Goal: Feedback & Contribution: Contribute content

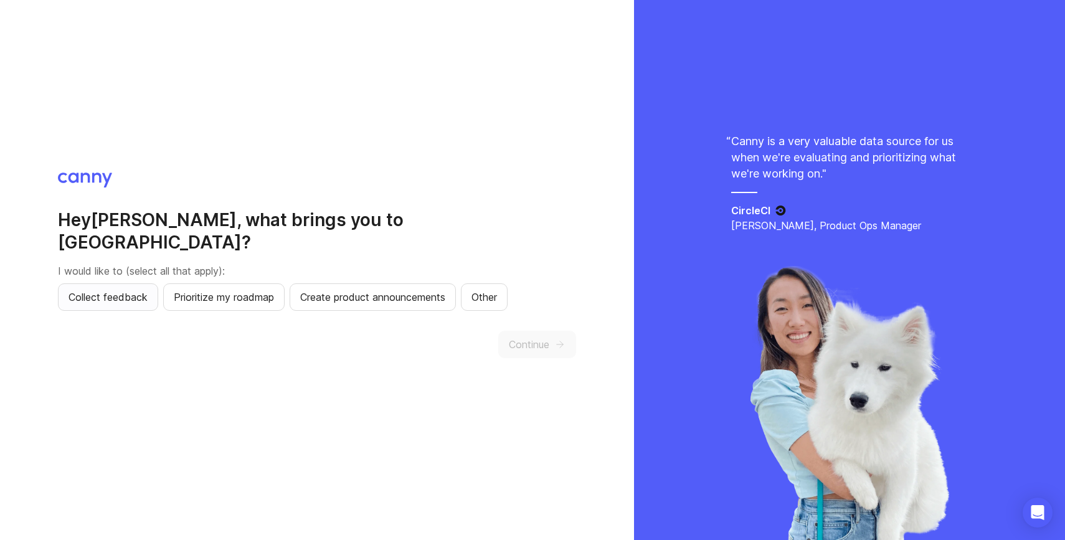
click at [129, 290] on span "Collect feedback" at bounding box center [107, 297] width 79 height 15
click at [255, 290] on span "Prioritize my roadmap" at bounding box center [224, 297] width 100 height 15
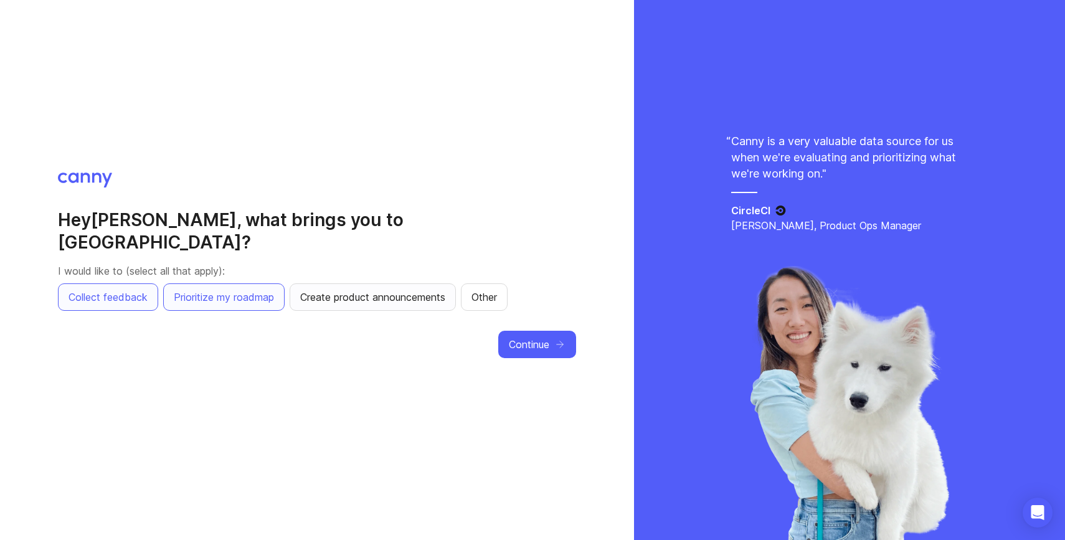
click at [357, 290] on span "Create product announcements" at bounding box center [372, 297] width 145 height 15
click at [475, 283] on button "Other" at bounding box center [484, 296] width 47 height 27
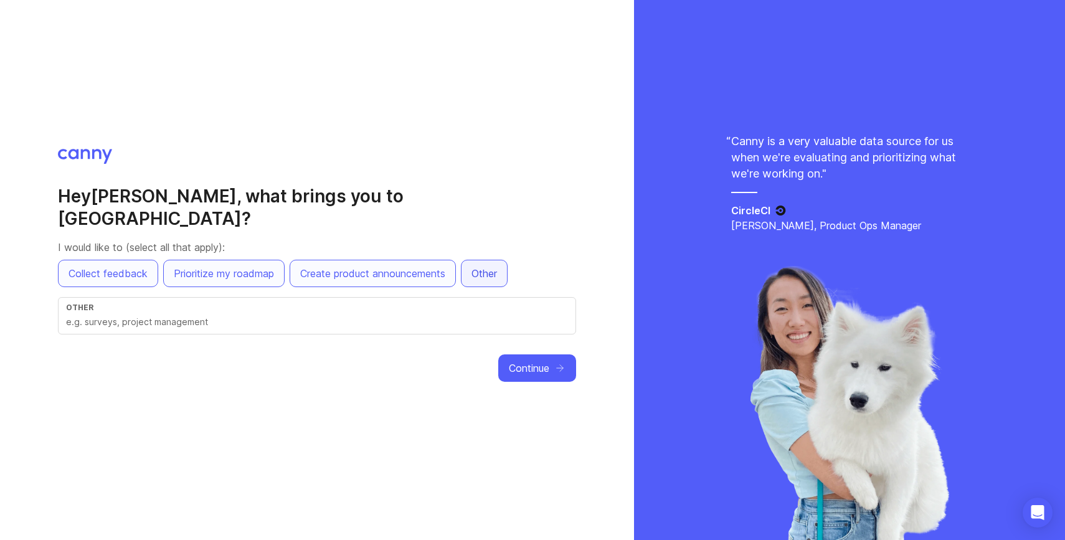
click at [492, 266] on span "Other" at bounding box center [484, 273] width 26 height 15
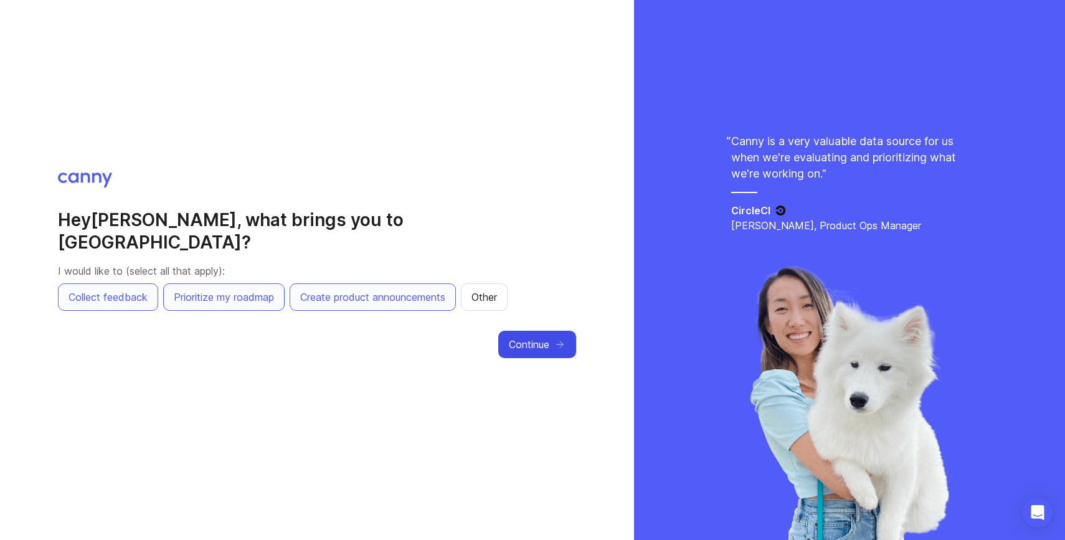
click at [541, 339] on span "Continue" at bounding box center [529, 344] width 40 height 15
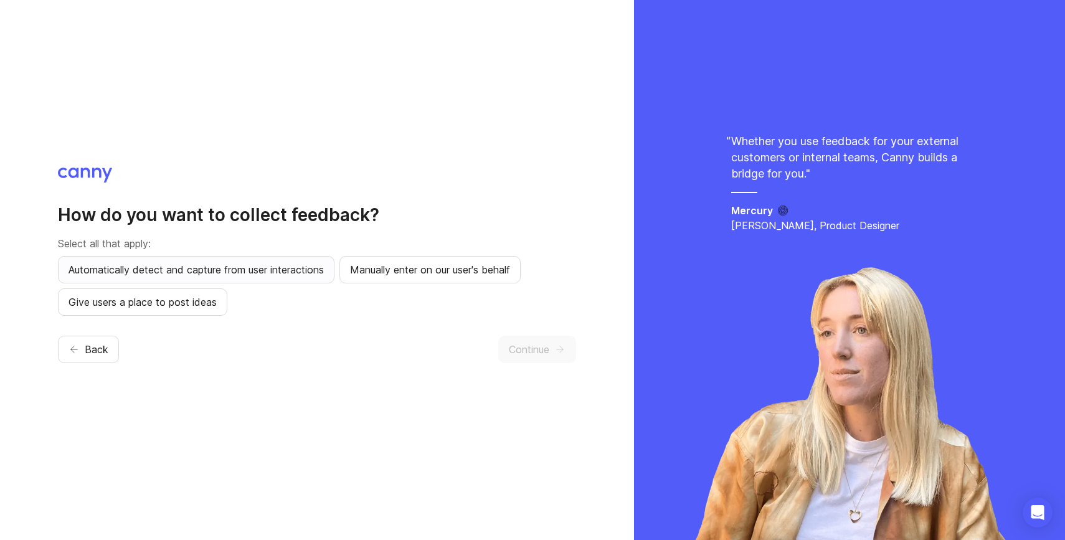
click at [306, 274] on span "Automatically detect and capture from user interactions" at bounding box center [195, 269] width 255 height 15
click at [449, 270] on span "Manually enter on our user's behalf" at bounding box center [430, 269] width 160 height 15
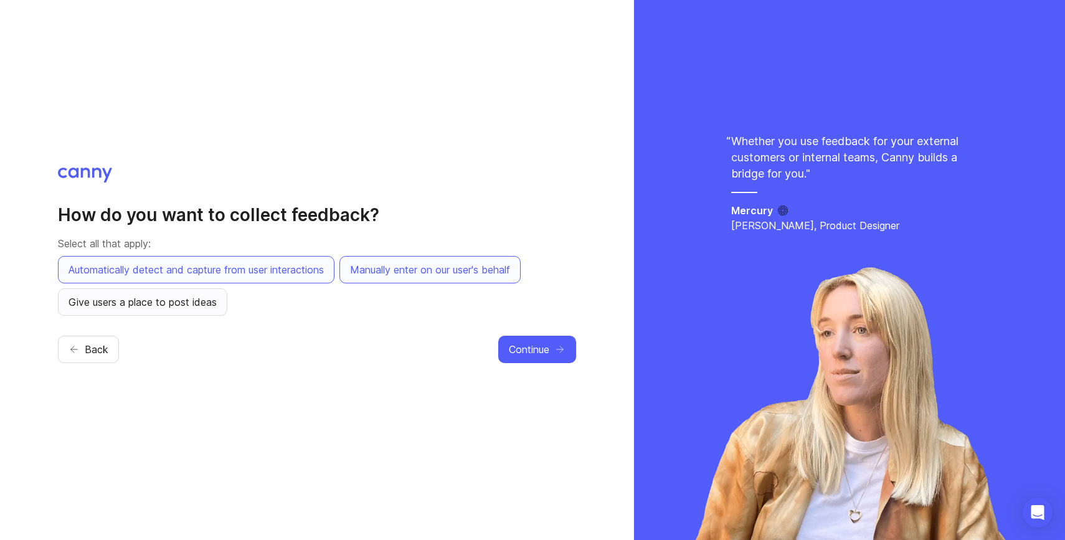
click at [187, 306] on span "Give users a place to post ideas" at bounding box center [142, 302] width 148 height 15
click at [542, 345] on span "Continue" at bounding box center [529, 349] width 40 height 15
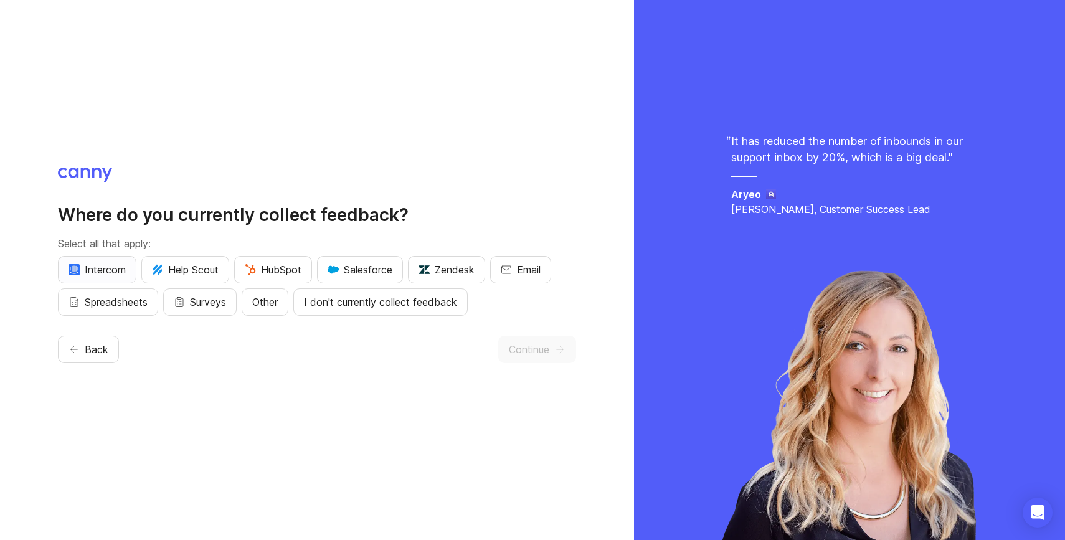
click at [107, 272] on span "Intercom" at bounding box center [96, 269] width 57 height 15
click at [282, 271] on span "HubSpot" at bounding box center [273, 269] width 57 height 15
click at [540, 271] on span "Email" at bounding box center [529, 269] width 24 height 15
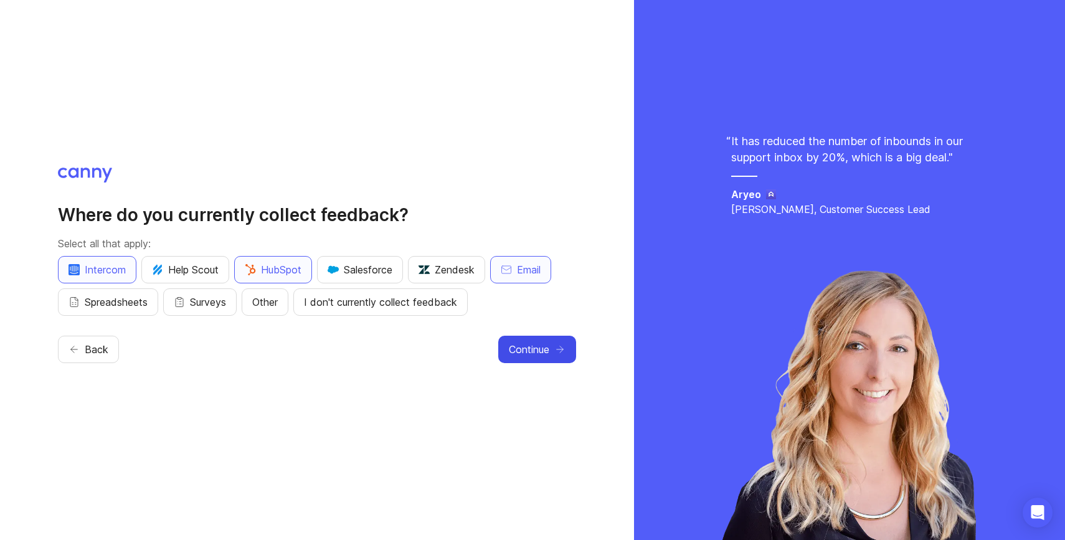
click at [545, 355] on span "Continue" at bounding box center [529, 349] width 40 height 15
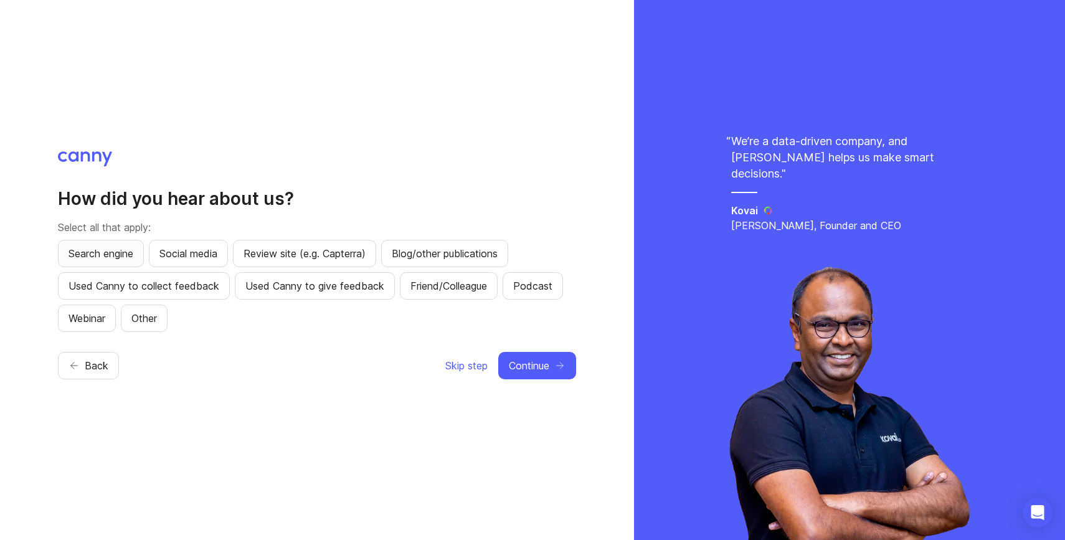
click at [108, 257] on span "Search engine" at bounding box center [100, 253] width 65 height 15
click at [532, 364] on span "Continue" at bounding box center [529, 365] width 40 height 15
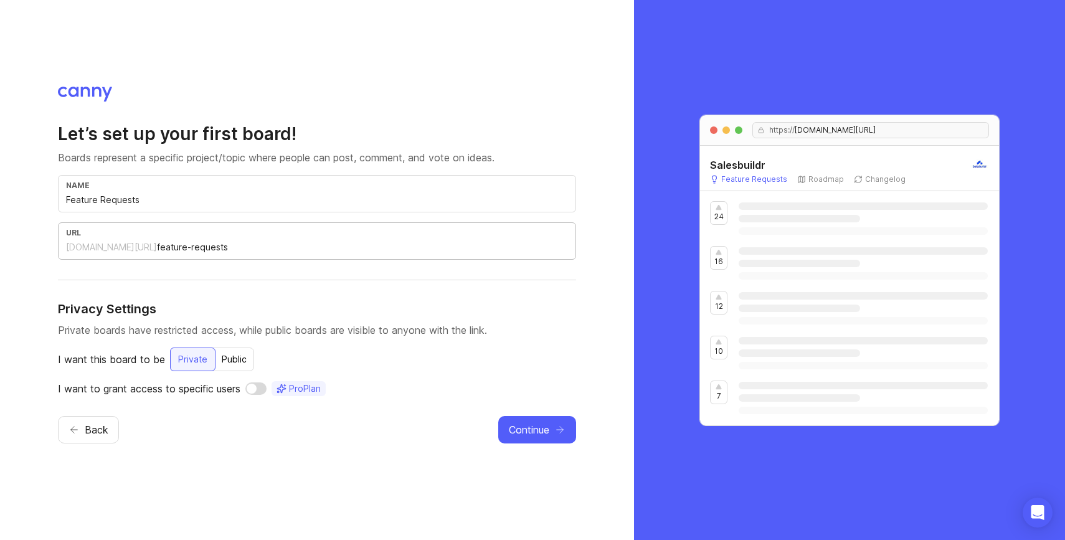
click at [168, 250] on input "feature-requests" at bounding box center [362, 247] width 411 height 14
drag, startPoint x: 247, startPoint y: 243, endPoint x: 153, endPoint y: 242, distance: 94.0
click at [157, 242] on input "feature-requests" at bounding box center [362, 247] width 411 height 14
type input "feedback"
click at [353, 311] on h4 "Privacy Settings" at bounding box center [317, 308] width 518 height 17
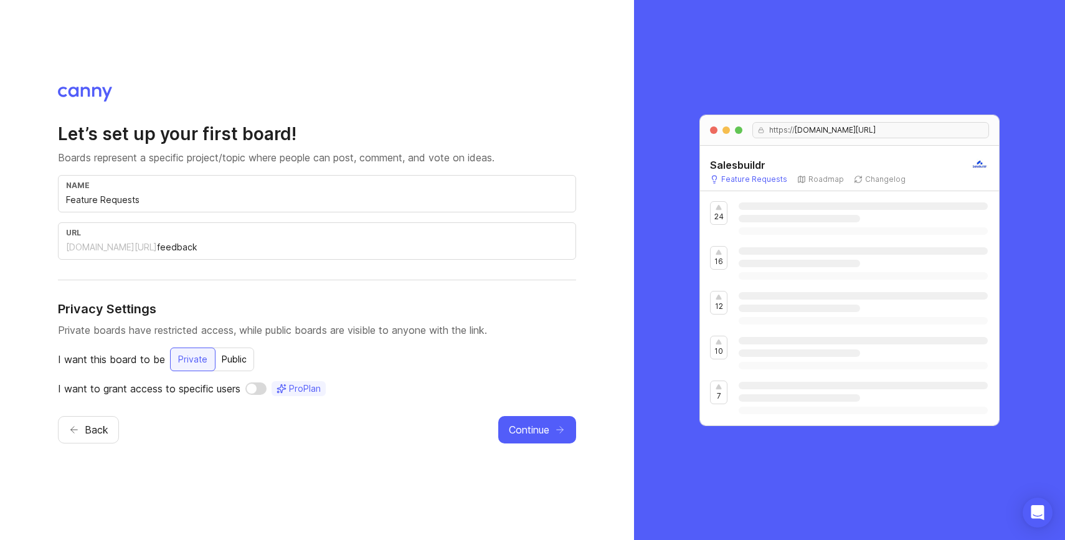
click at [235, 364] on div "Public" at bounding box center [234, 359] width 40 height 22
click at [205, 362] on div "Private" at bounding box center [192, 359] width 44 height 22
click at [258, 389] on input "checkbox" at bounding box center [255, 388] width 21 height 12
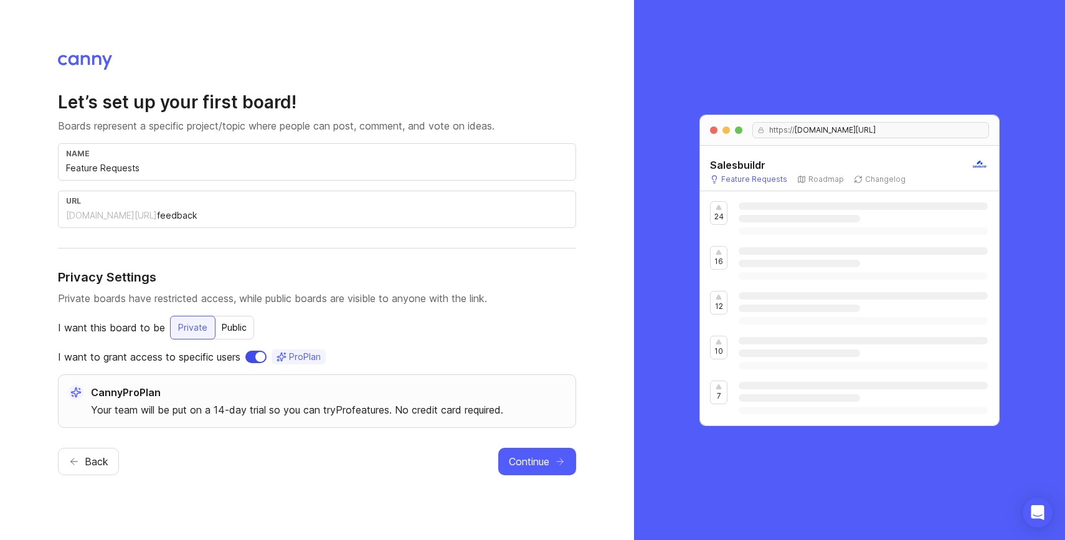
click at [254, 356] on input "checkbox" at bounding box center [255, 357] width 21 height 12
checkbox input "false"
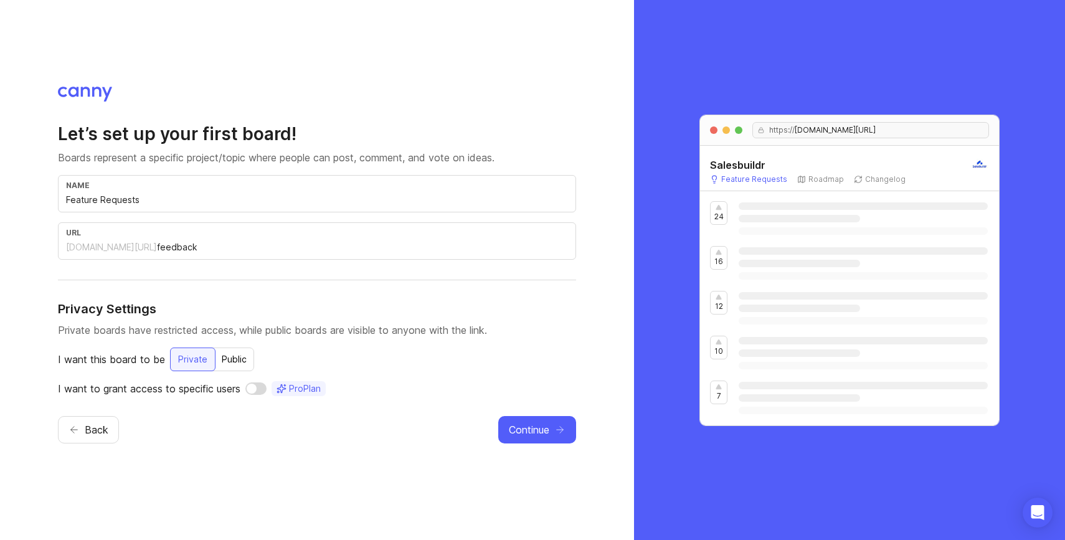
click at [293, 388] on span "Pro Plan" at bounding box center [305, 388] width 32 height 12
click at [542, 430] on span "Continue" at bounding box center [529, 429] width 40 height 15
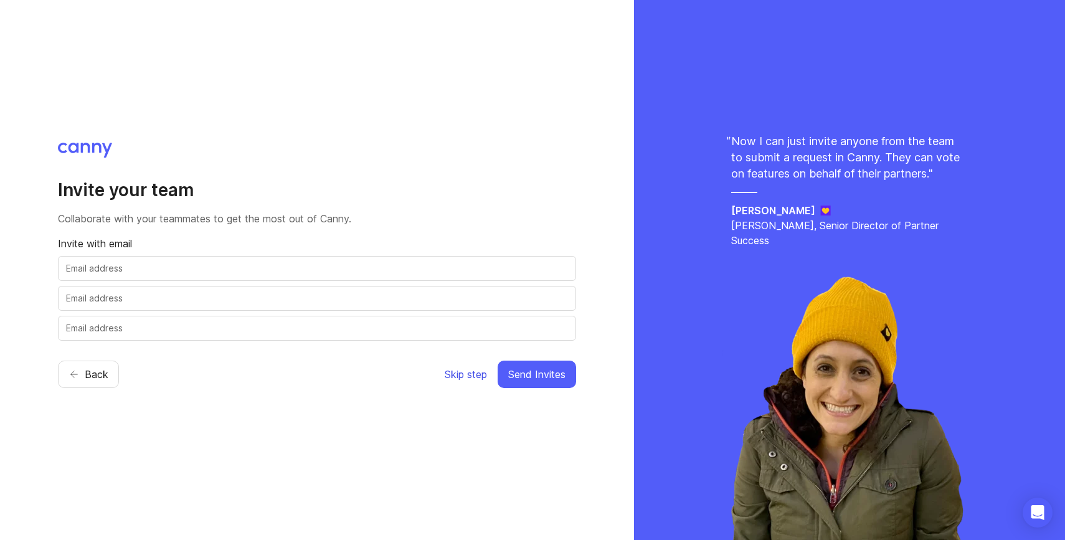
click at [462, 375] on span "Skip step" at bounding box center [466, 374] width 42 height 15
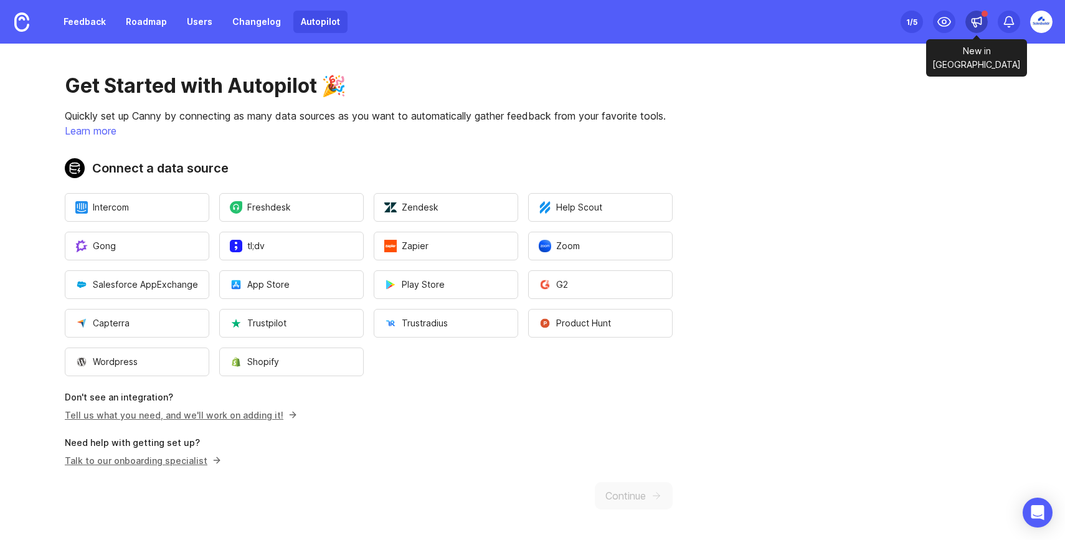
click at [978, 27] on icon at bounding box center [976, 22] width 12 height 12
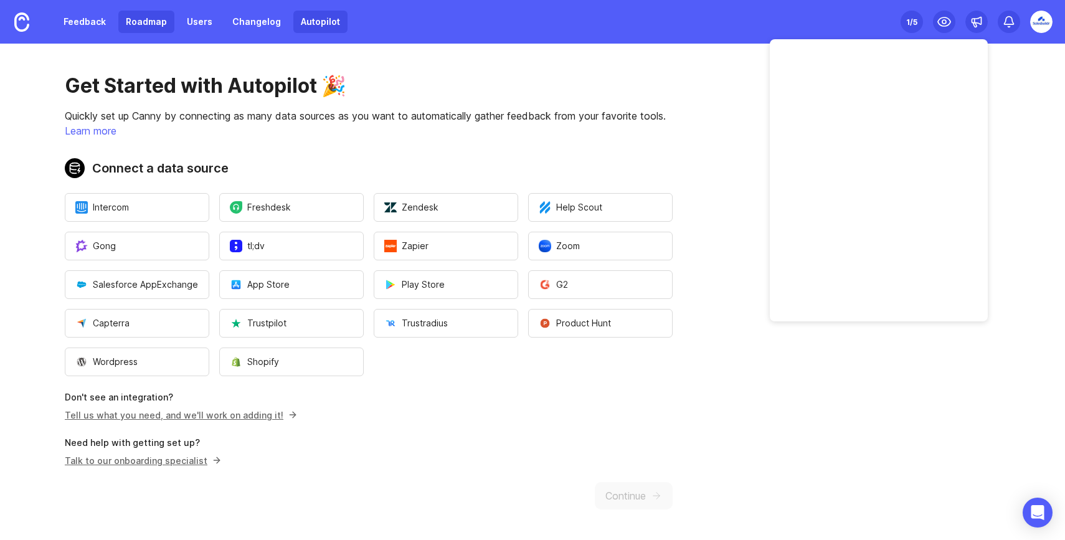
click at [149, 19] on link "Roadmap" at bounding box center [146, 22] width 56 height 22
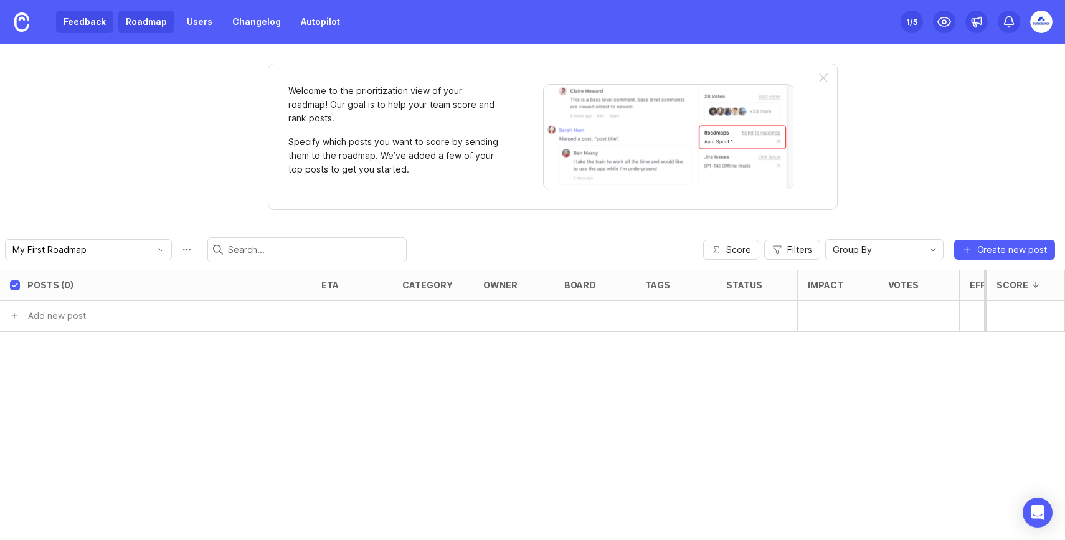
click at [62, 18] on link "Feedback" at bounding box center [84, 22] width 57 height 22
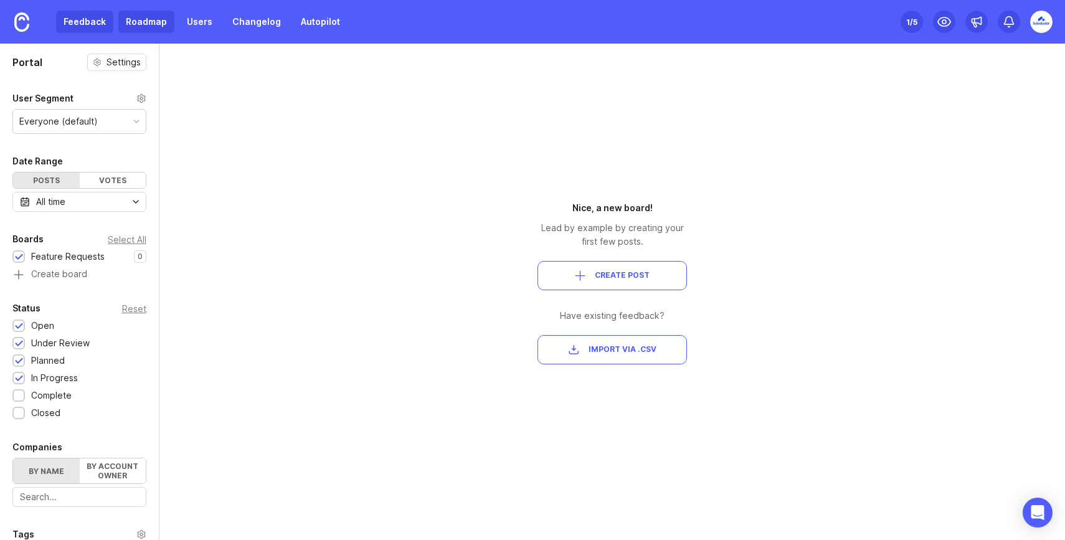
click at [152, 29] on link "Roadmap" at bounding box center [146, 22] width 56 height 22
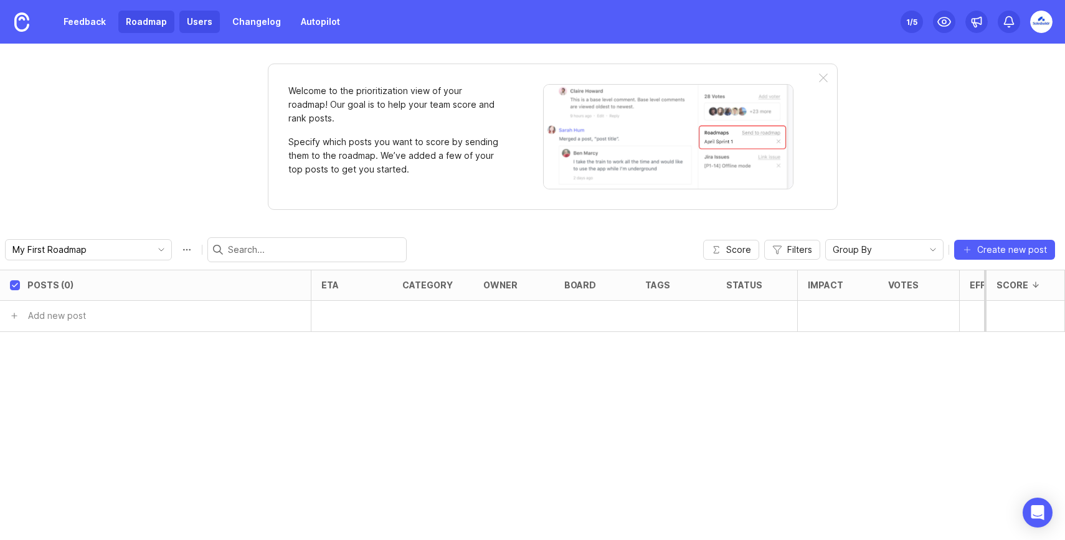
click at [194, 22] on link "Users" at bounding box center [199, 22] width 40 height 22
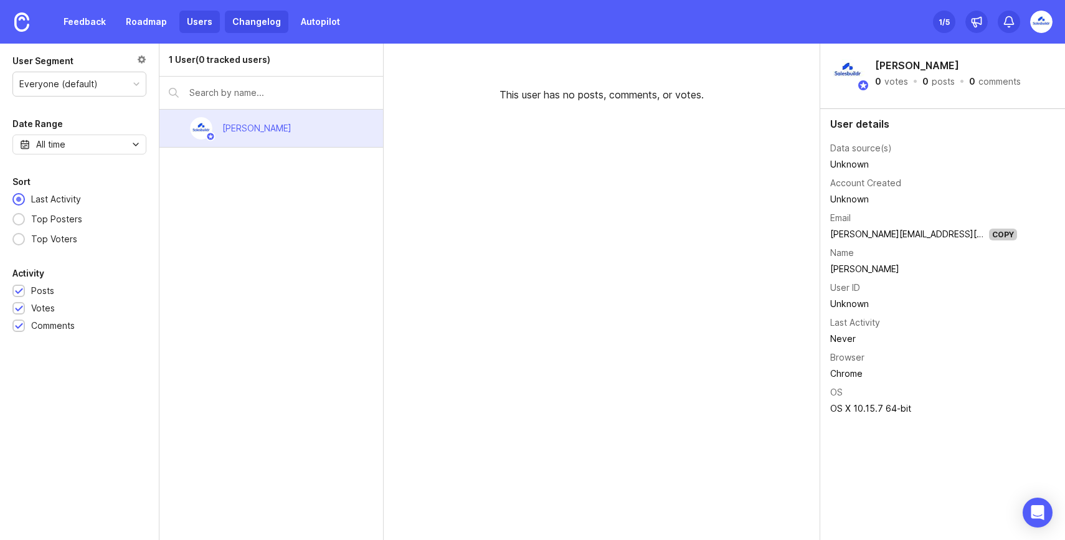
click at [252, 17] on link "Changelog" at bounding box center [257, 22] width 64 height 22
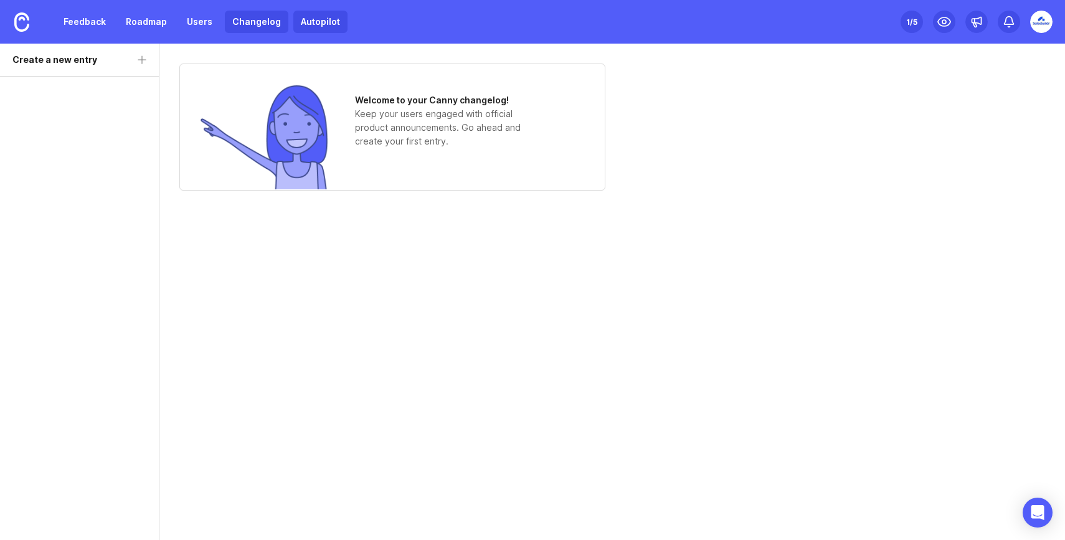
click at [319, 19] on link "Autopilot" at bounding box center [320, 22] width 54 height 22
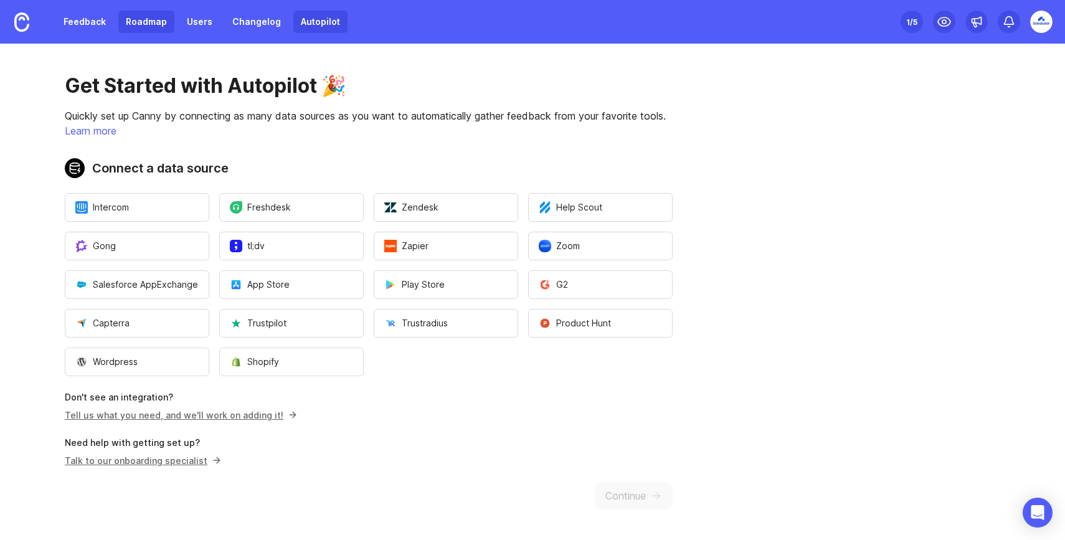
click at [149, 24] on link "Roadmap" at bounding box center [146, 22] width 56 height 22
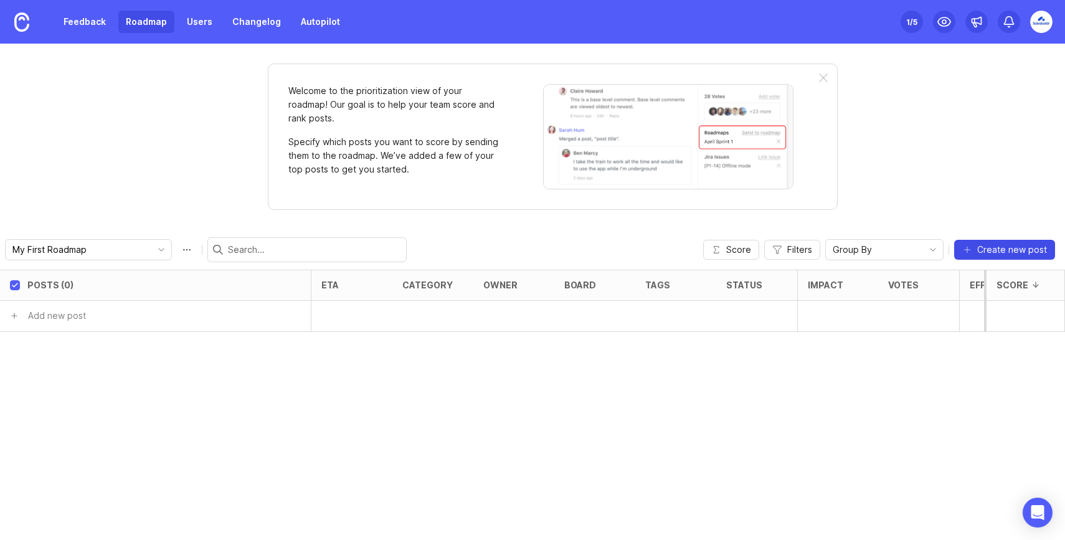
click at [1001, 244] on span "Create new post" at bounding box center [1012, 249] width 70 height 12
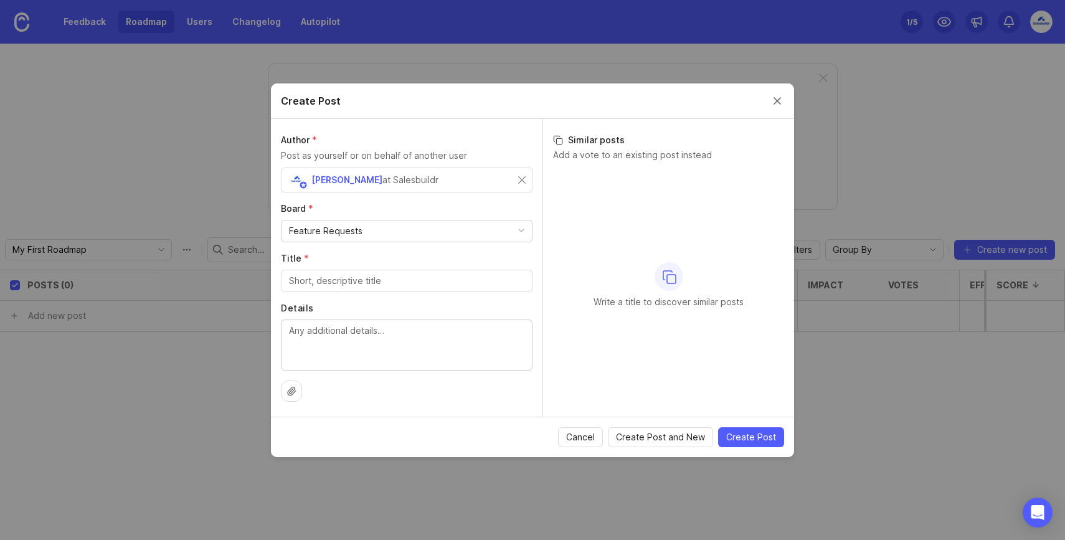
click at [423, 230] on div "Feature Requests" at bounding box center [406, 230] width 250 height 21
click at [577, 220] on div "Write a title to discover similar posts" at bounding box center [668, 285] width 231 height 233
click at [428, 279] on input "Title *" at bounding box center [406, 281] width 235 height 14
type input "API & Webhook"
click at [749, 435] on span "Create Post" at bounding box center [751, 437] width 50 height 12
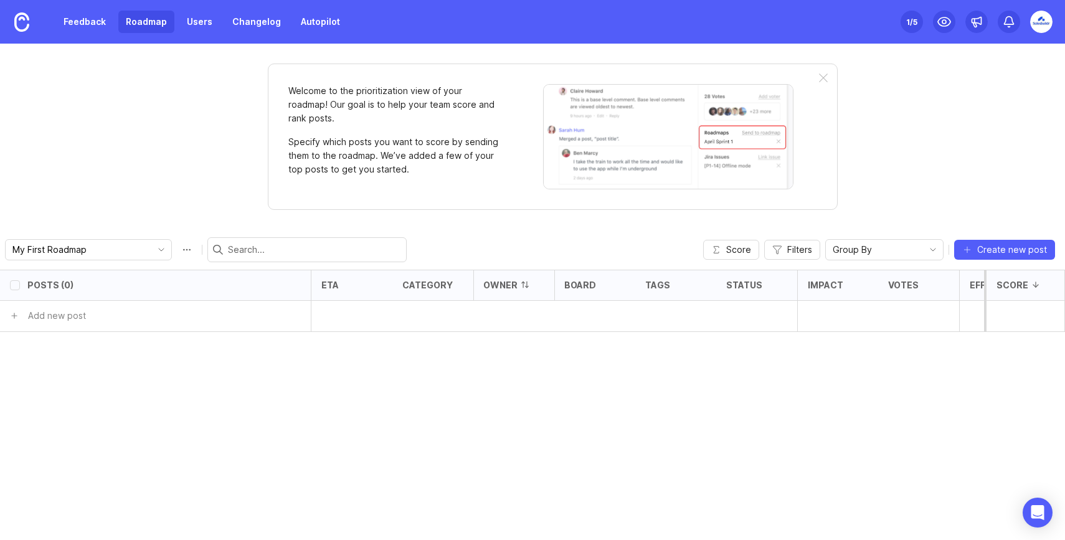
checkbox input "false"
click at [151, 249] on icon "toggle icon" at bounding box center [161, 250] width 20 height 10
click at [205, 184] on div "Welcome to the prioritization view of your roadmap! Our goal is to help your te…" at bounding box center [532, 292] width 1065 height 496
click at [912, 246] on div "Group By" at bounding box center [874, 250] width 97 height 20
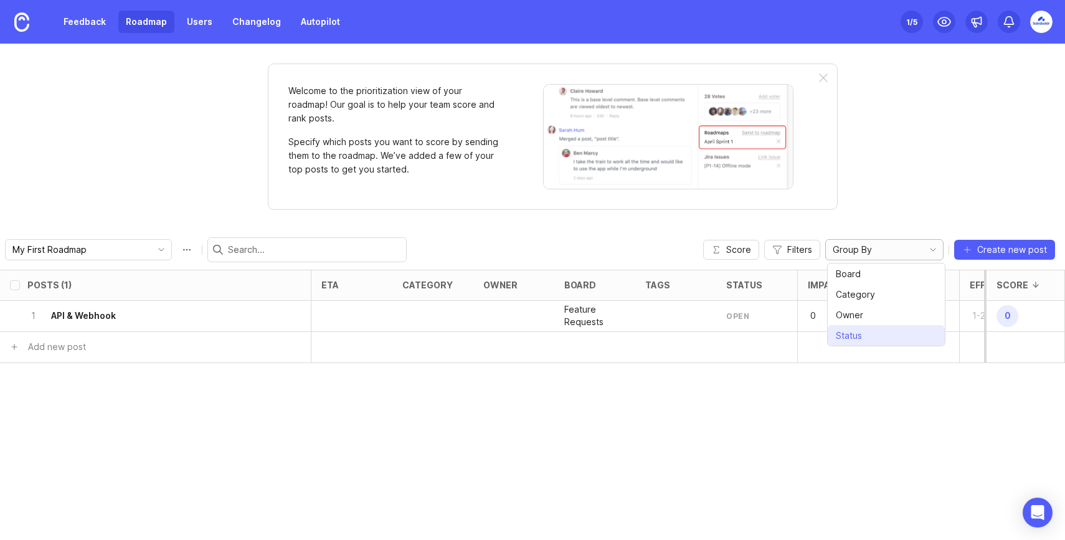
click at [867, 330] on li "Status" at bounding box center [886, 335] width 117 height 21
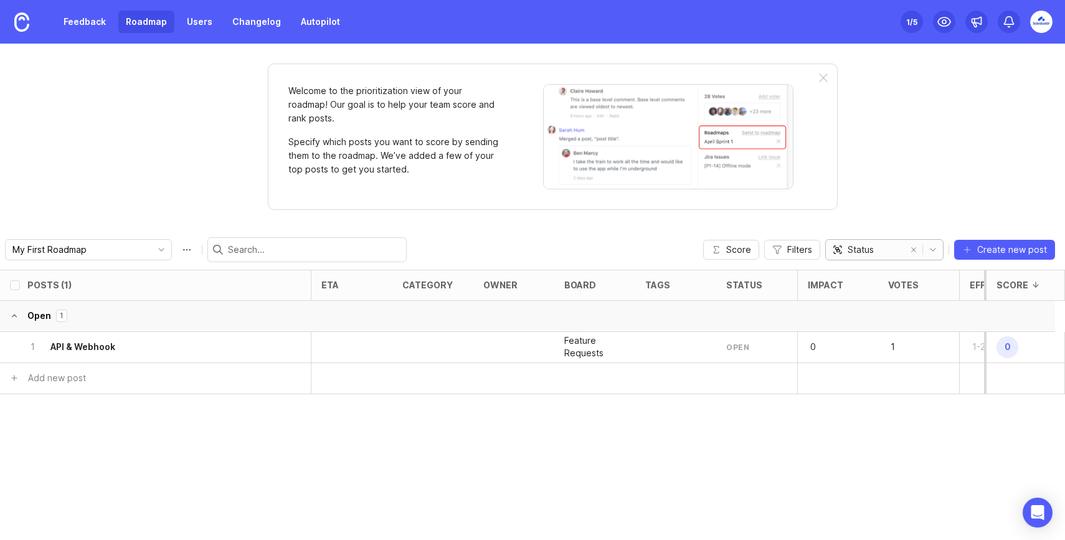
click at [905, 250] on div "Status" at bounding box center [865, 250] width 79 height 20
click at [875, 275] on li "Board" at bounding box center [886, 273] width 117 height 21
click at [197, 22] on link "Users" at bounding box center [199, 22] width 40 height 22
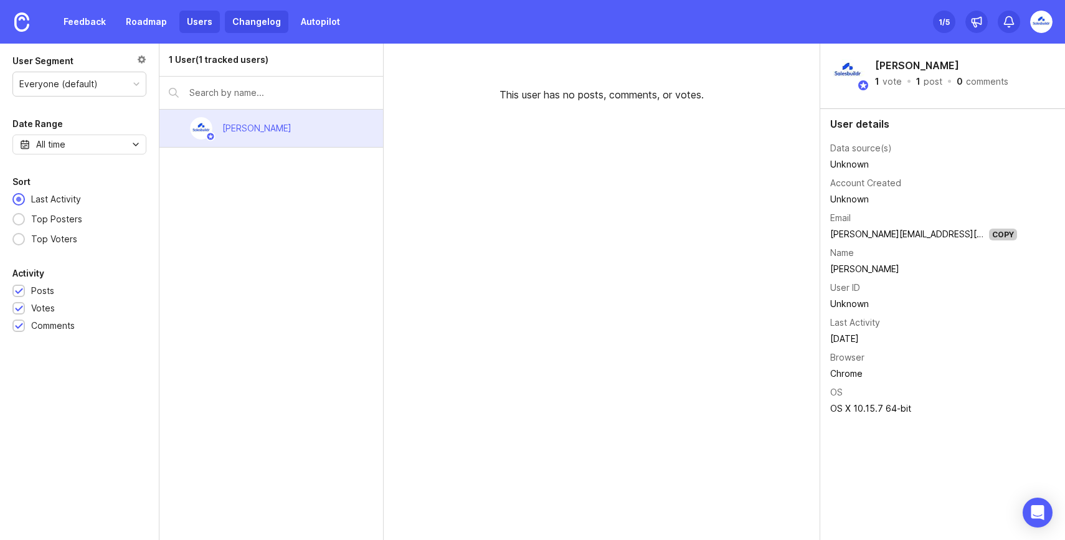
click at [235, 22] on link "Changelog" at bounding box center [257, 22] width 64 height 22
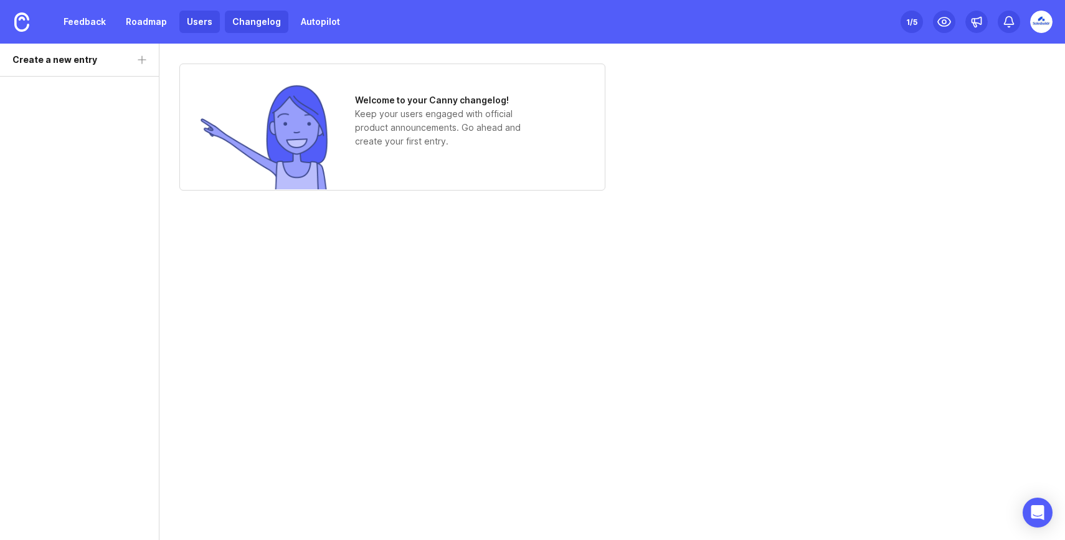
click at [210, 22] on link "Users" at bounding box center [199, 22] width 40 height 22
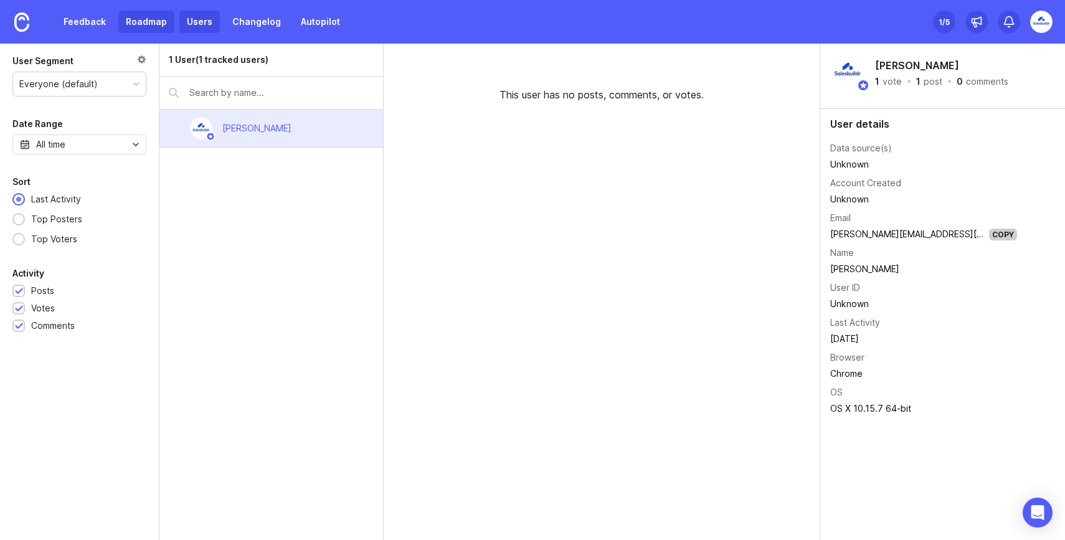
click at [149, 25] on link "Roadmap" at bounding box center [146, 22] width 56 height 22
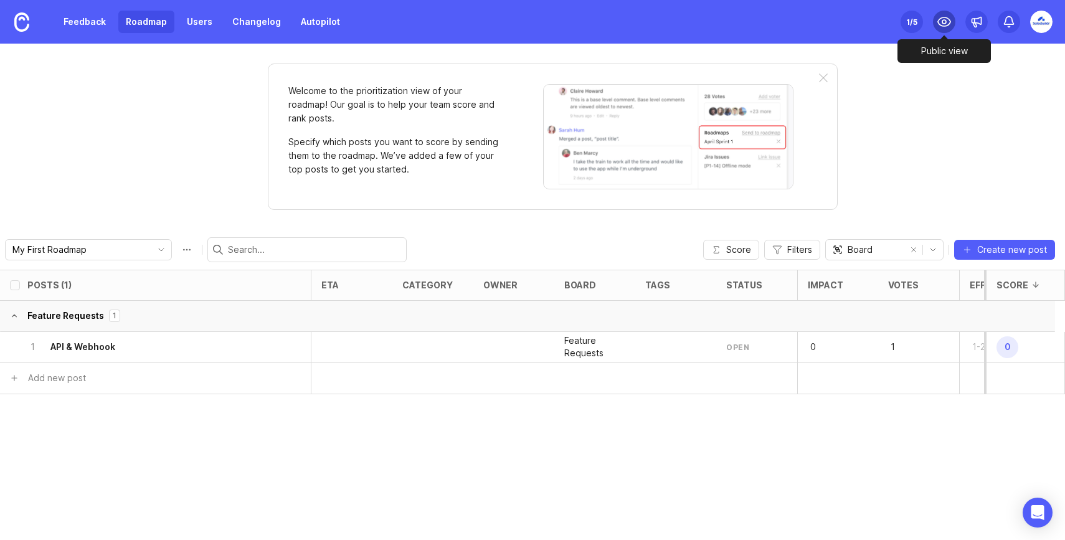
click at [945, 20] on circle at bounding box center [944, 22] width 4 height 4
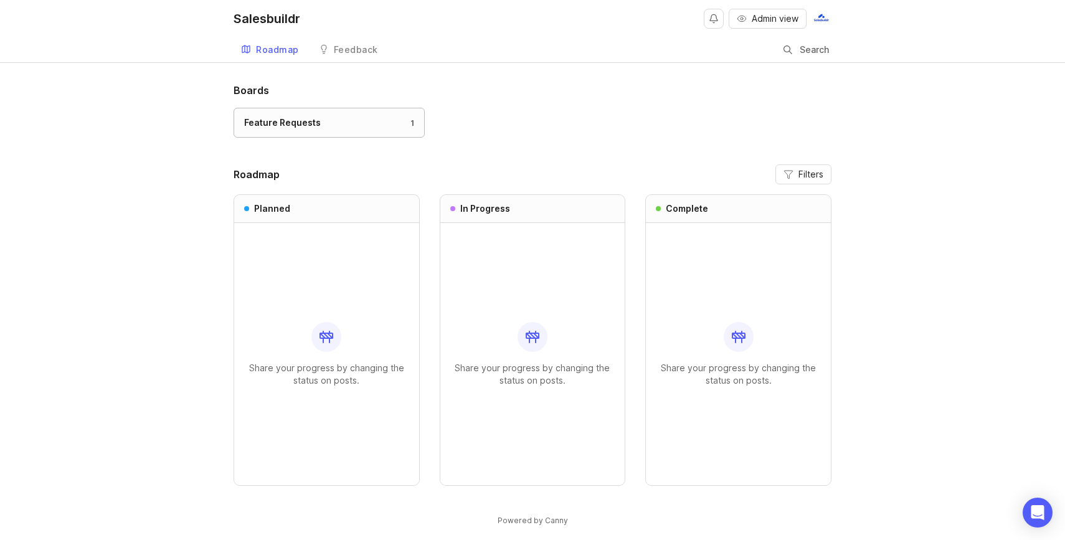
click at [390, 113] on link "Feature Requests 1" at bounding box center [329, 123] width 191 height 30
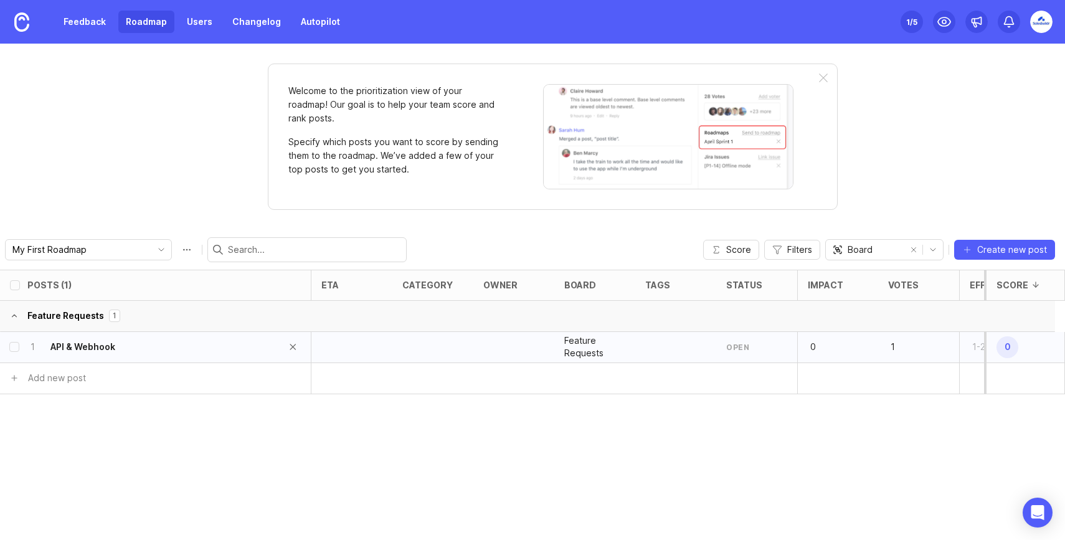
click at [108, 349] on h6 "API & Webhook" at bounding box center [82, 347] width 65 height 12
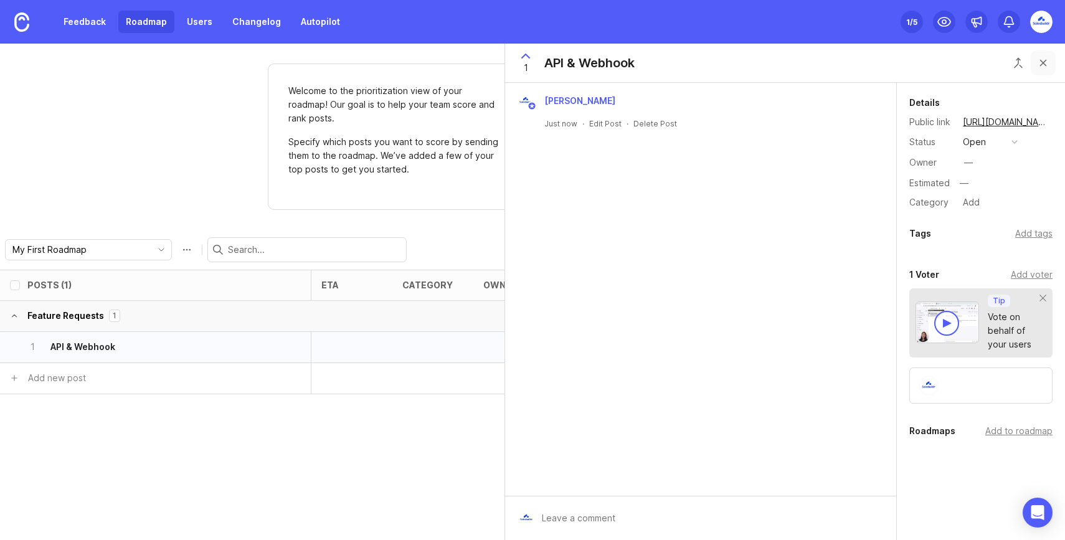
click at [1041, 60] on button "Close button" at bounding box center [1043, 62] width 25 height 25
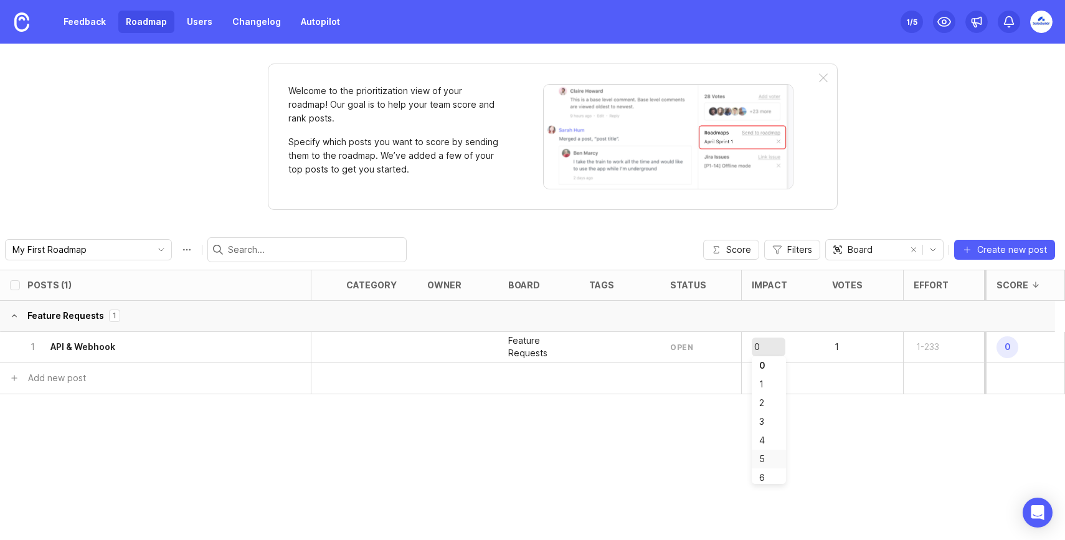
scroll to position [78, 0]
click at [700, 448] on div "Posts (1) eta category owner board tags status Impact Votes Effort Score Featur…" at bounding box center [532, 405] width 1065 height 270
click at [683, 341] on div "open" at bounding box center [700, 347] width 81 height 31
click at [683, 346] on div "open" at bounding box center [681, 347] width 23 height 11
click at [477, 349] on div at bounding box center [457, 347] width 81 height 31
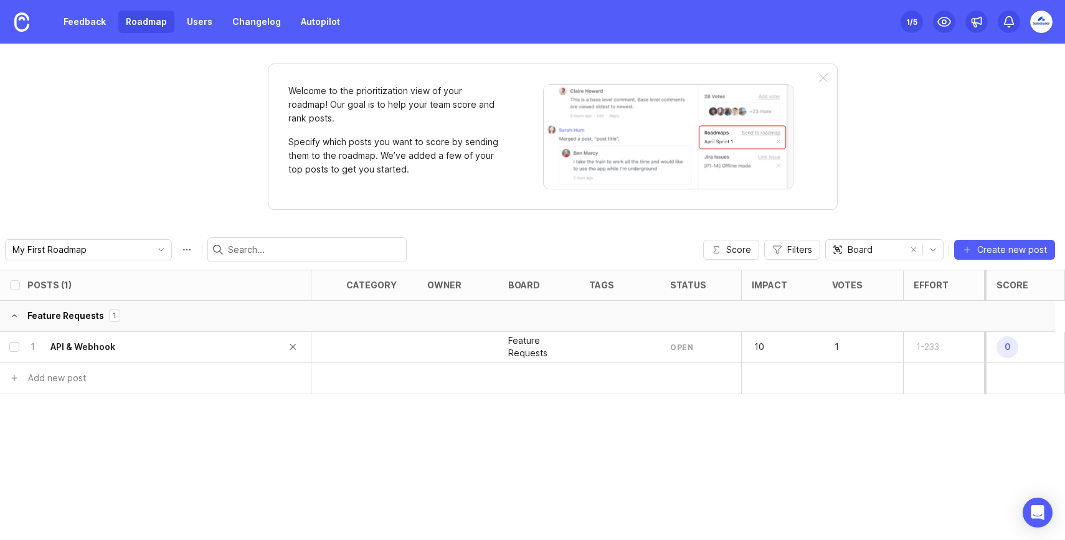
click at [15, 347] on input "select post" at bounding box center [14, 347] width 10 height 10
checkbox input "true"
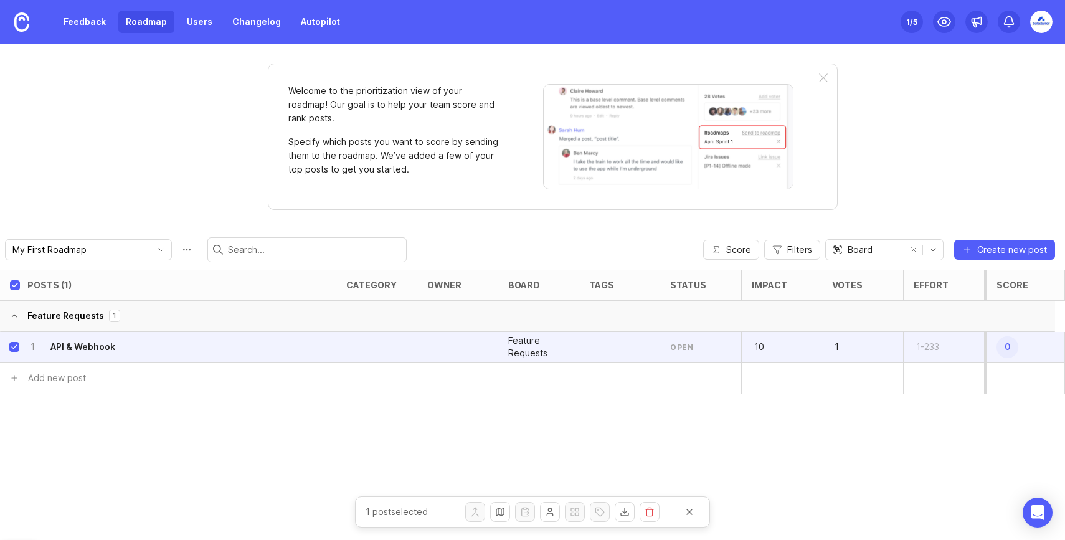
click at [674, 346] on div "open" at bounding box center [681, 347] width 23 height 11
click at [990, 242] on button "Create new post" at bounding box center [1004, 250] width 101 height 20
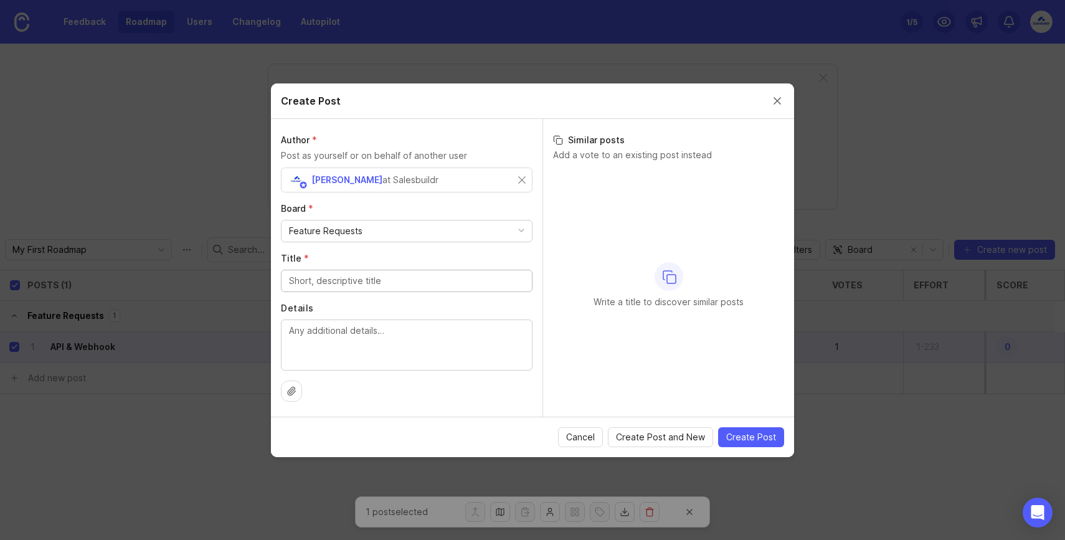
click at [390, 281] on input "Title *" at bounding box center [406, 281] width 235 height 14
type input "AI Sales Engine"
click at [443, 225] on div "Feature Requests" at bounding box center [406, 230] width 250 height 21
click at [591, 227] on div "No matching posts found" at bounding box center [668, 285] width 231 height 233
click at [761, 440] on span "Create Post" at bounding box center [751, 437] width 50 height 12
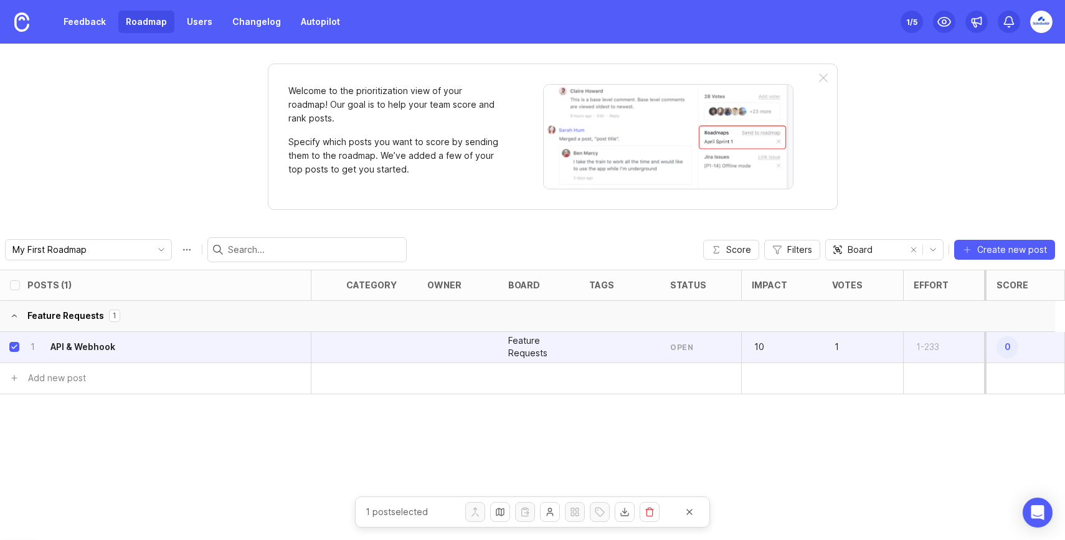
checkbox input "false"
click at [681, 375] on div "open" at bounding box center [681, 378] width 23 height 11
click at [841, 380] on p "1" at bounding box center [851, 377] width 39 height 17
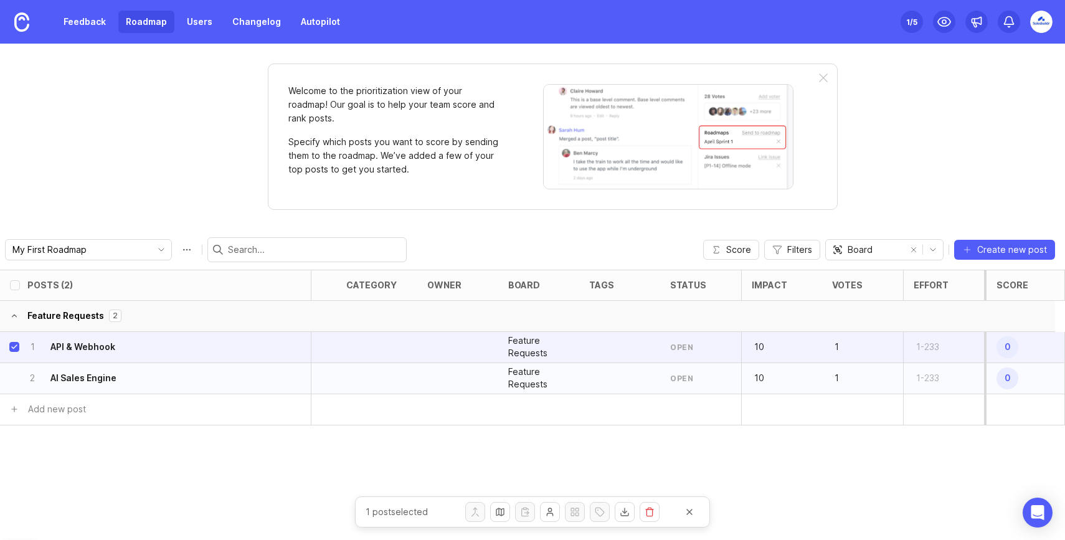
click at [838, 380] on p "1" at bounding box center [851, 377] width 39 height 17
click at [837, 379] on p "1" at bounding box center [851, 377] width 39 height 17
click at [836, 450] on div "Posts (2) eta category owner board tags status Impact Votes Effort Score Featur…" at bounding box center [532, 405] width 1065 height 270
click at [611, 354] on div at bounding box center [619, 347] width 81 height 31
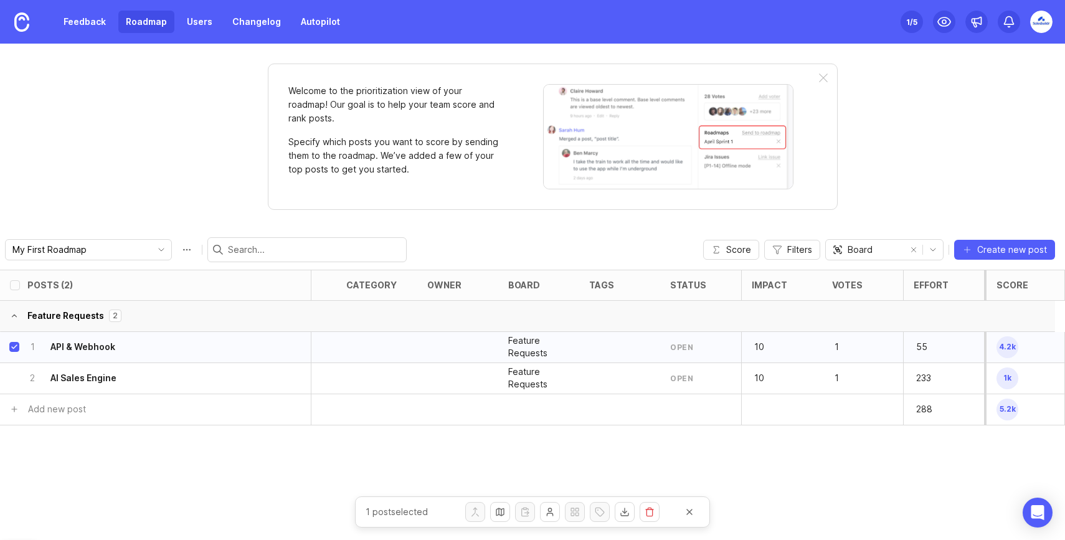
click at [599, 346] on div at bounding box center [619, 347] width 81 height 31
click at [745, 254] on span "Score" at bounding box center [738, 249] width 25 height 12
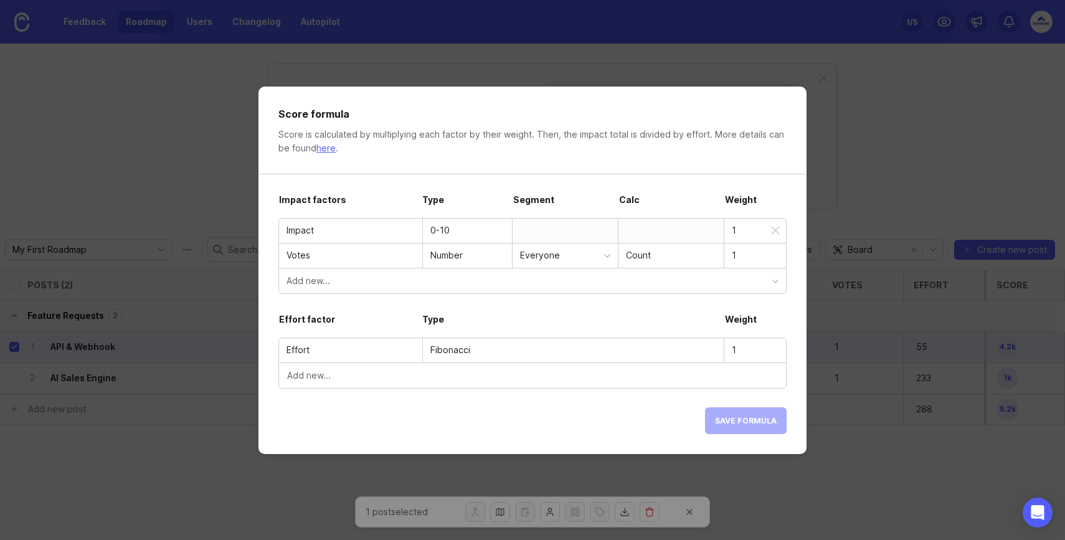
click at [564, 233] on div at bounding box center [565, 231] width 106 height 24
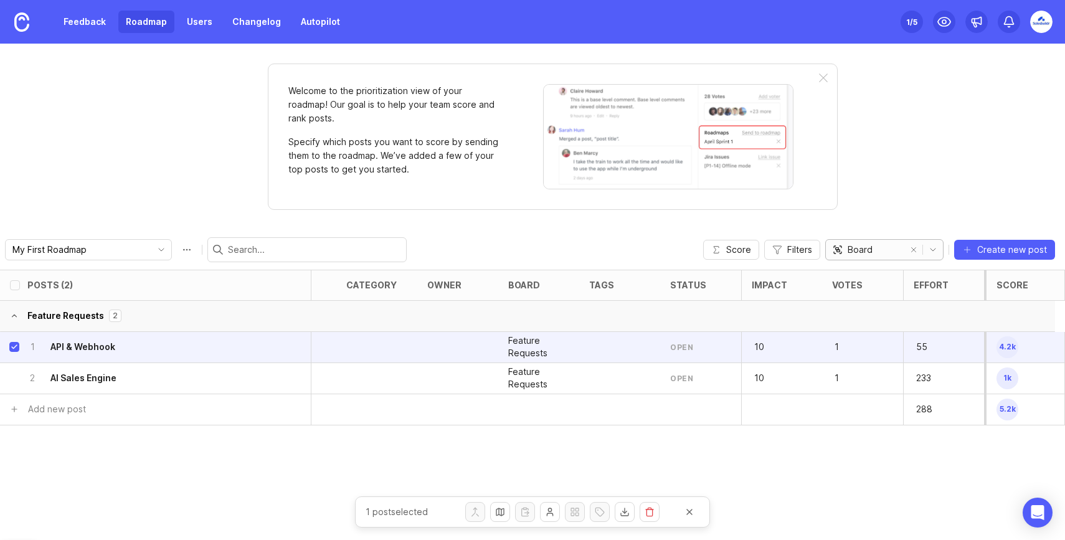
click at [932, 250] on icon "toggle icon" at bounding box center [933, 250] width 20 height 10
click at [879, 294] on li "Category" at bounding box center [886, 294] width 117 height 21
click at [909, 21] on div "1 /5" at bounding box center [911, 21] width 11 height 17
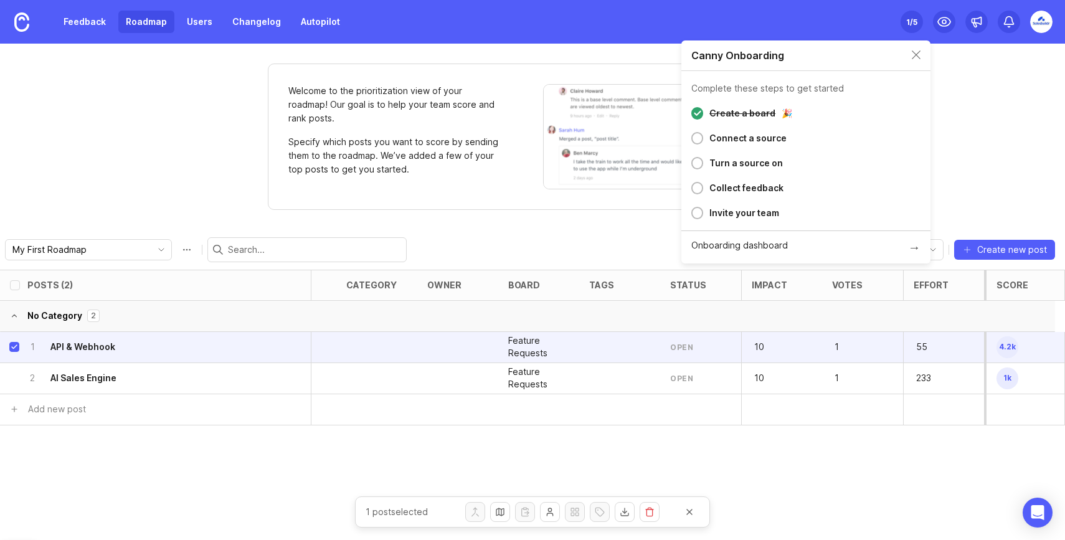
click at [703, 141] on div "Connect a source" at bounding box center [811, 138] width 217 height 15
click at [697, 138] on div at bounding box center [697, 138] width 12 height 12
click at [697, 166] on div at bounding box center [697, 163] width 12 height 12
click at [695, 185] on div at bounding box center [697, 188] width 12 height 12
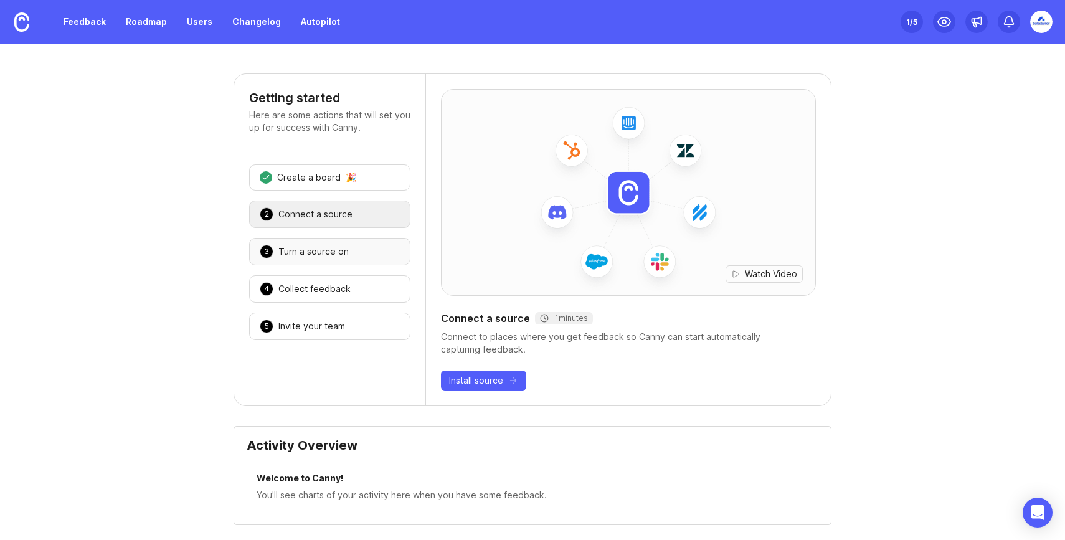
click at [329, 256] on div "Turn a source on" at bounding box center [313, 251] width 70 height 12
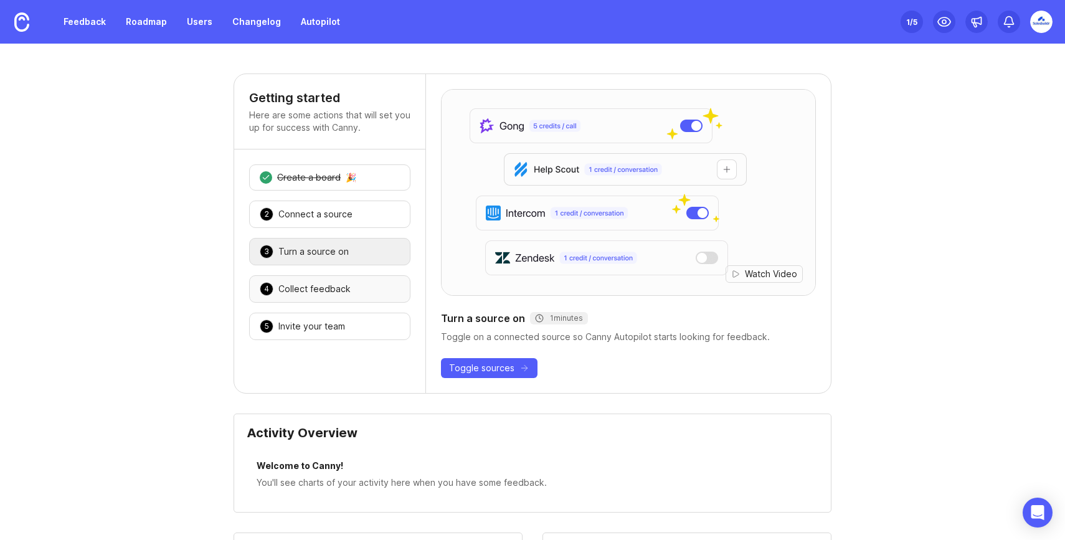
click at [330, 283] on div "Collect feedback" at bounding box center [314, 289] width 72 height 12
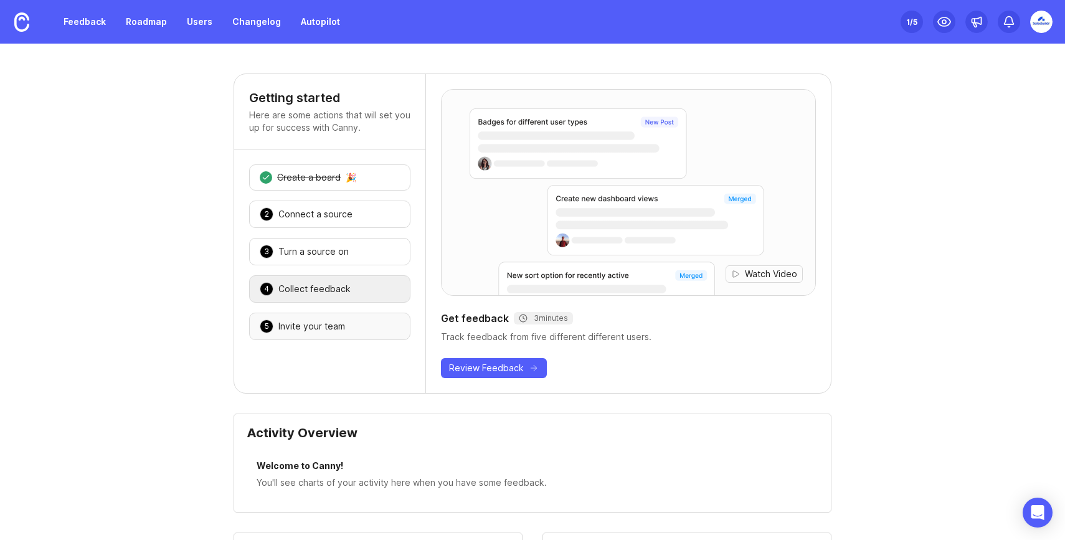
click at [334, 326] on div "Invite your team" at bounding box center [311, 326] width 67 height 12
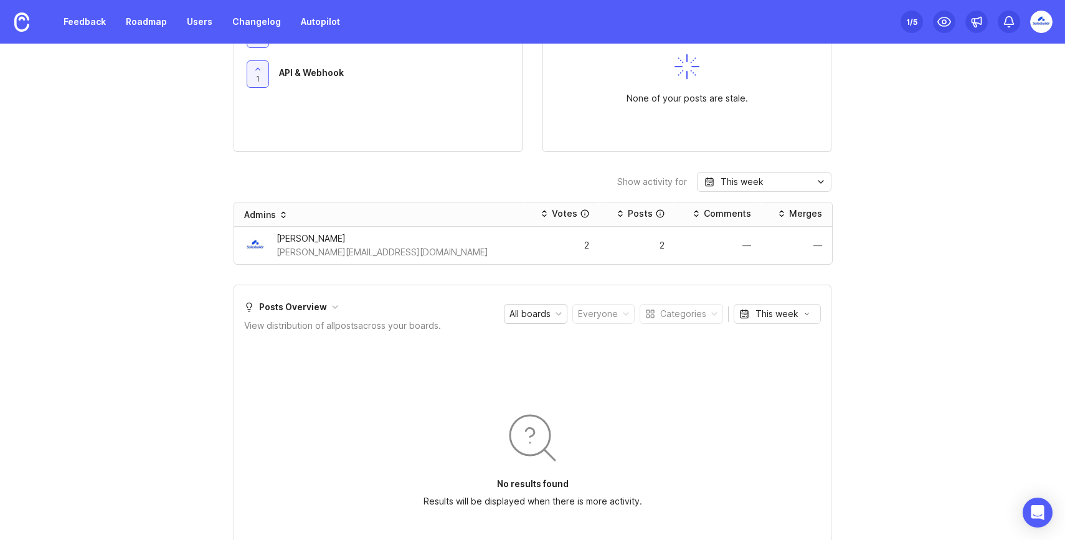
scroll to position [541, 0]
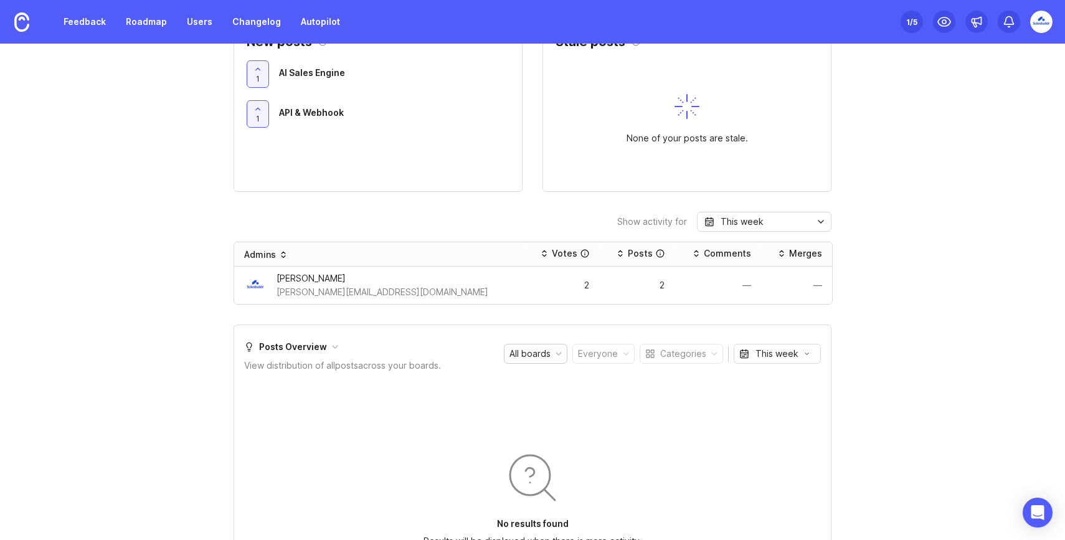
click at [548, 351] on div "All boards" at bounding box center [529, 354] width 41 height 14
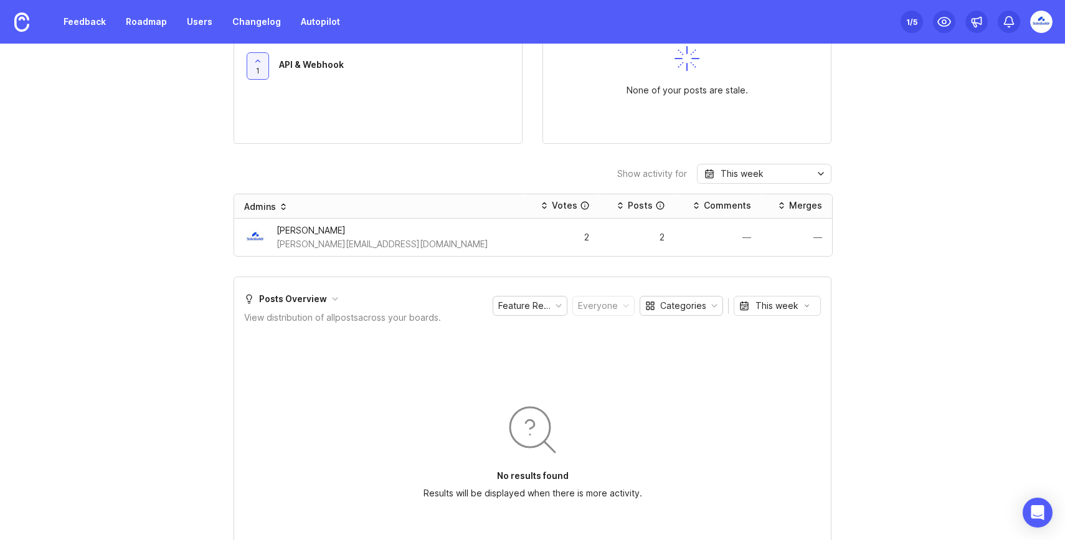
scroll to position [688, 0]
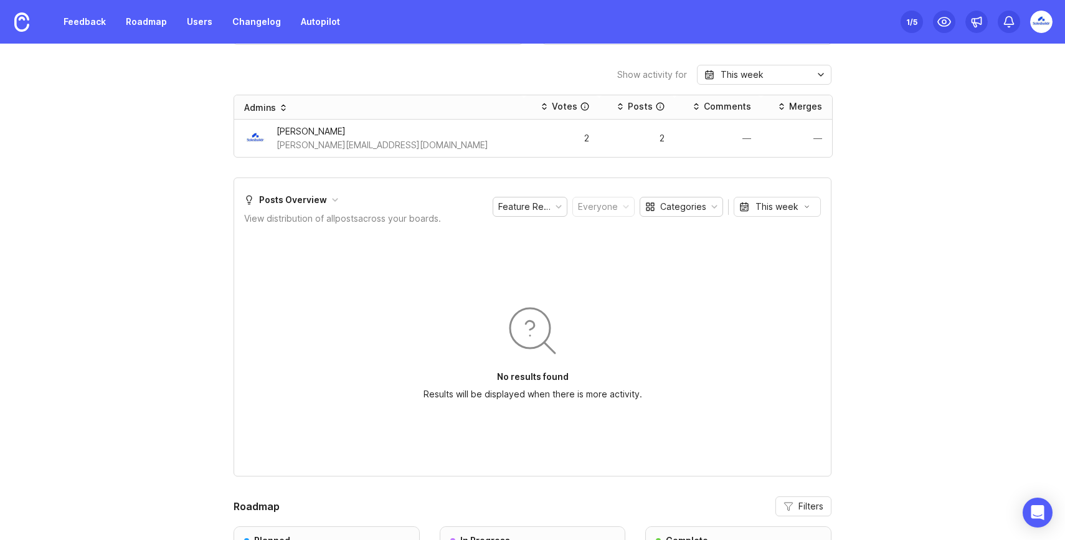
click at [709, 207] on div "Categories" at bounding box center [681, 206] width 82 height 19
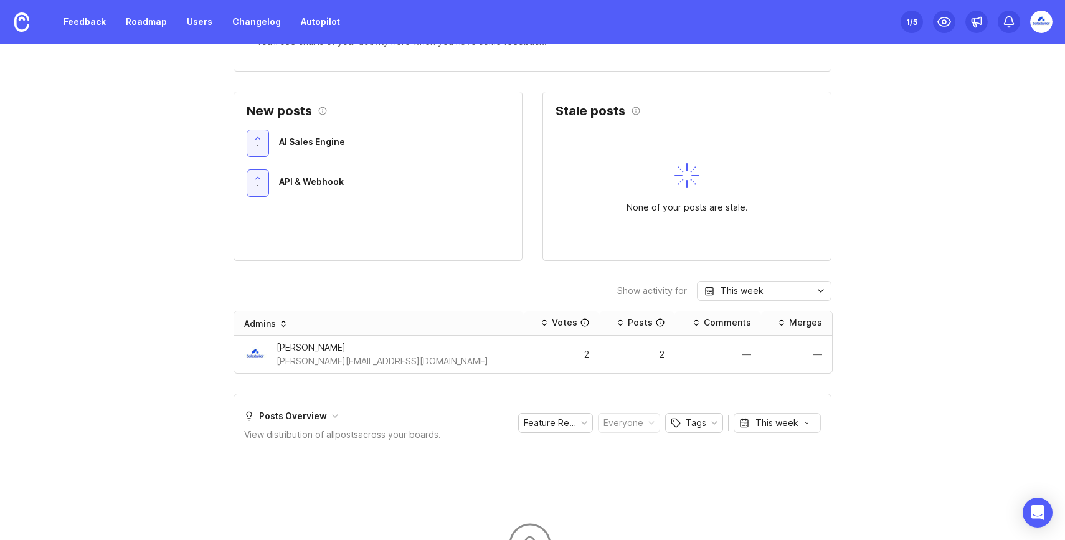
scroll to position [484, 0]
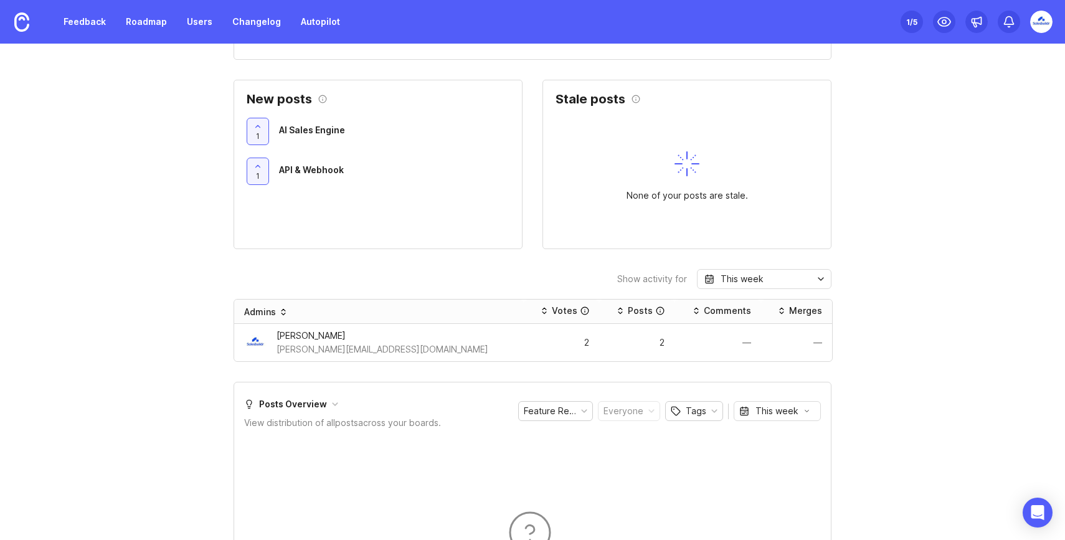
click at [805, 282] on div "This week" at bounding box center [764, 279] width 135 height 20
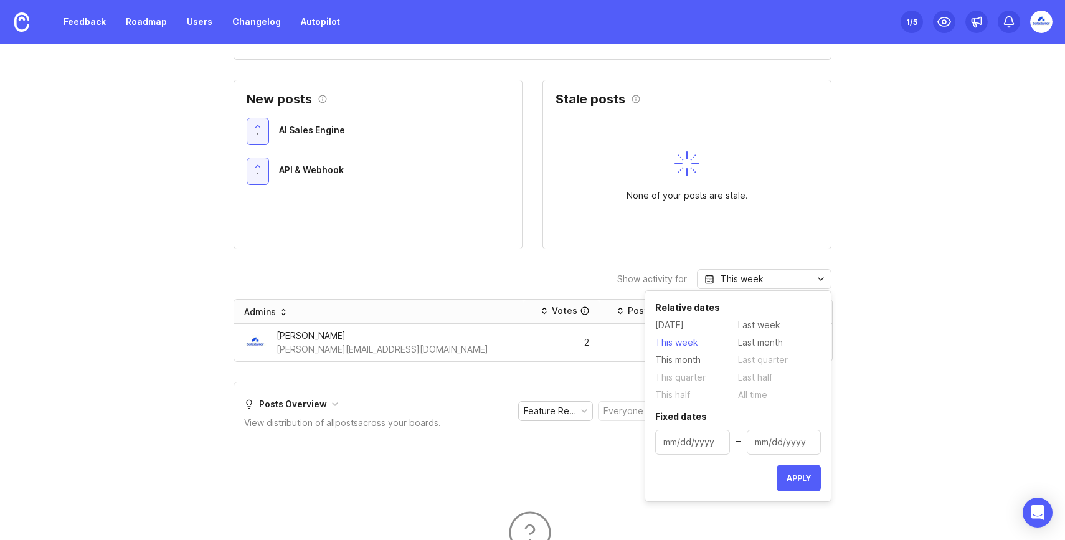
click at [886, 269] on div "Getting started Here are some actions that will set you up for success with Can…" at bounding box center [532, 316] width 1065 height 1452
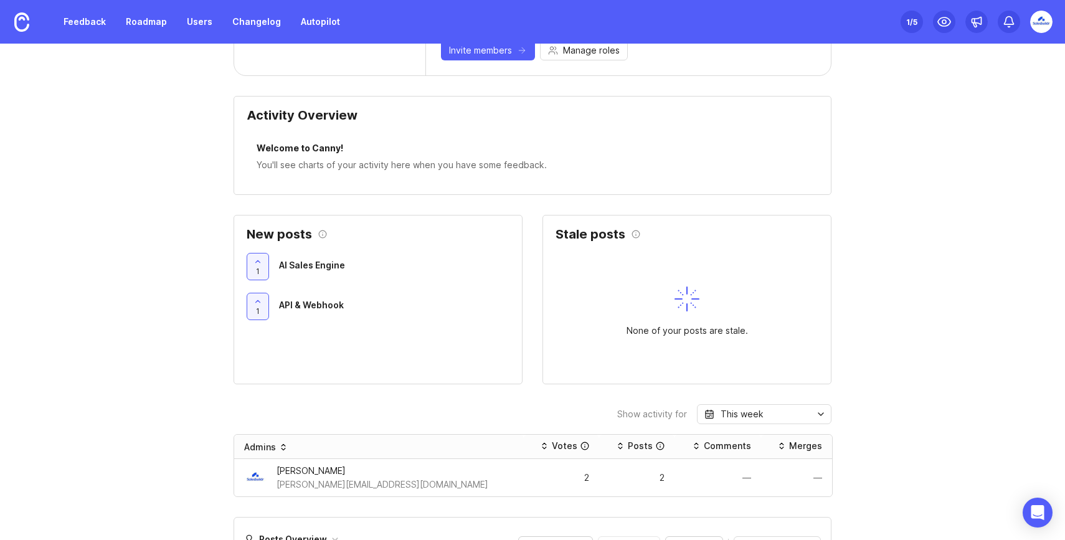
scroll to position [335, 0]
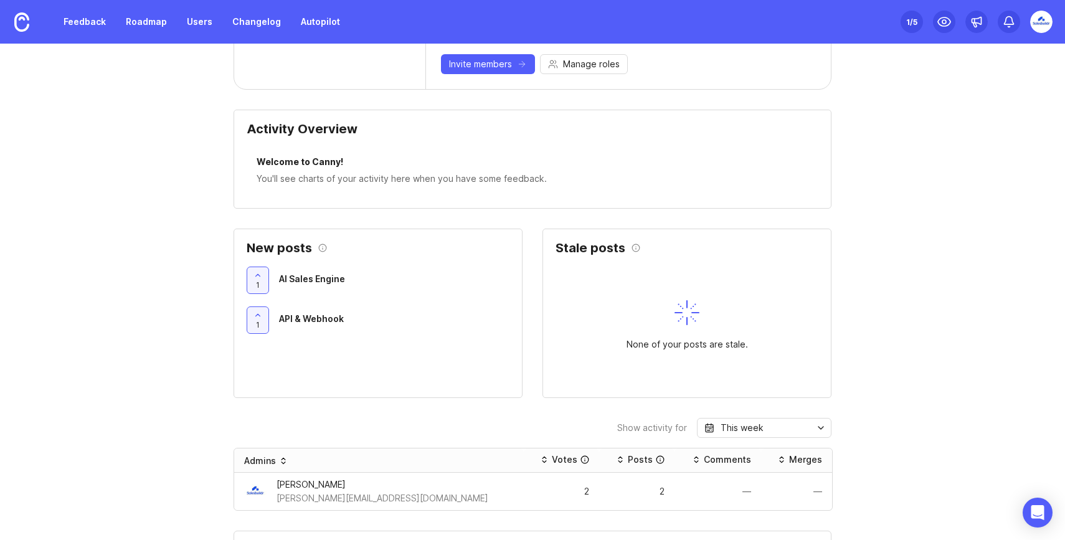
click at [684, 343] on div "None of your posts are stale." at bounding box center [686, 344] width 121 height 14
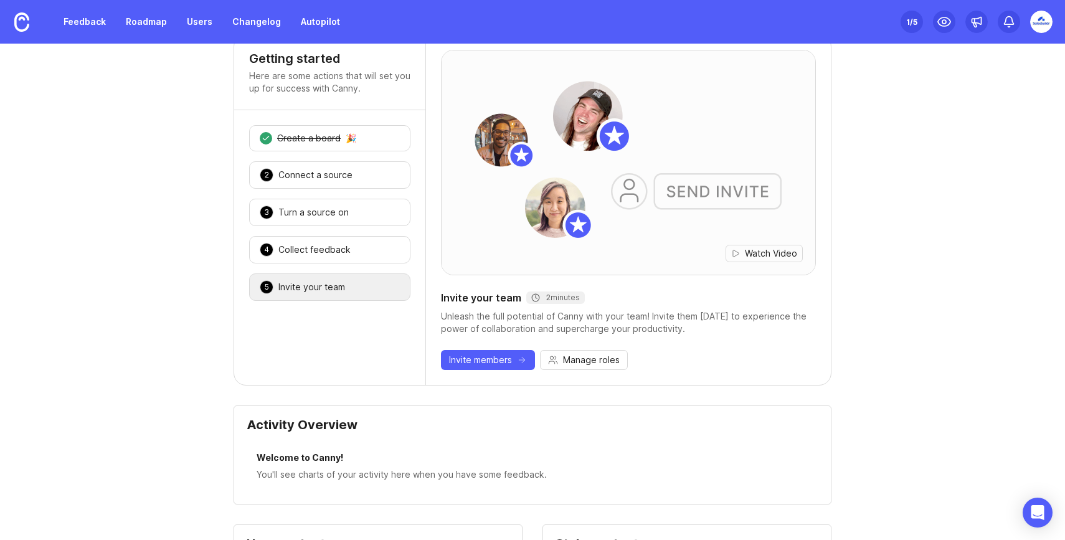
scroll to position [0, 0]
